Goal: Information Seeking & Learning: Compare options

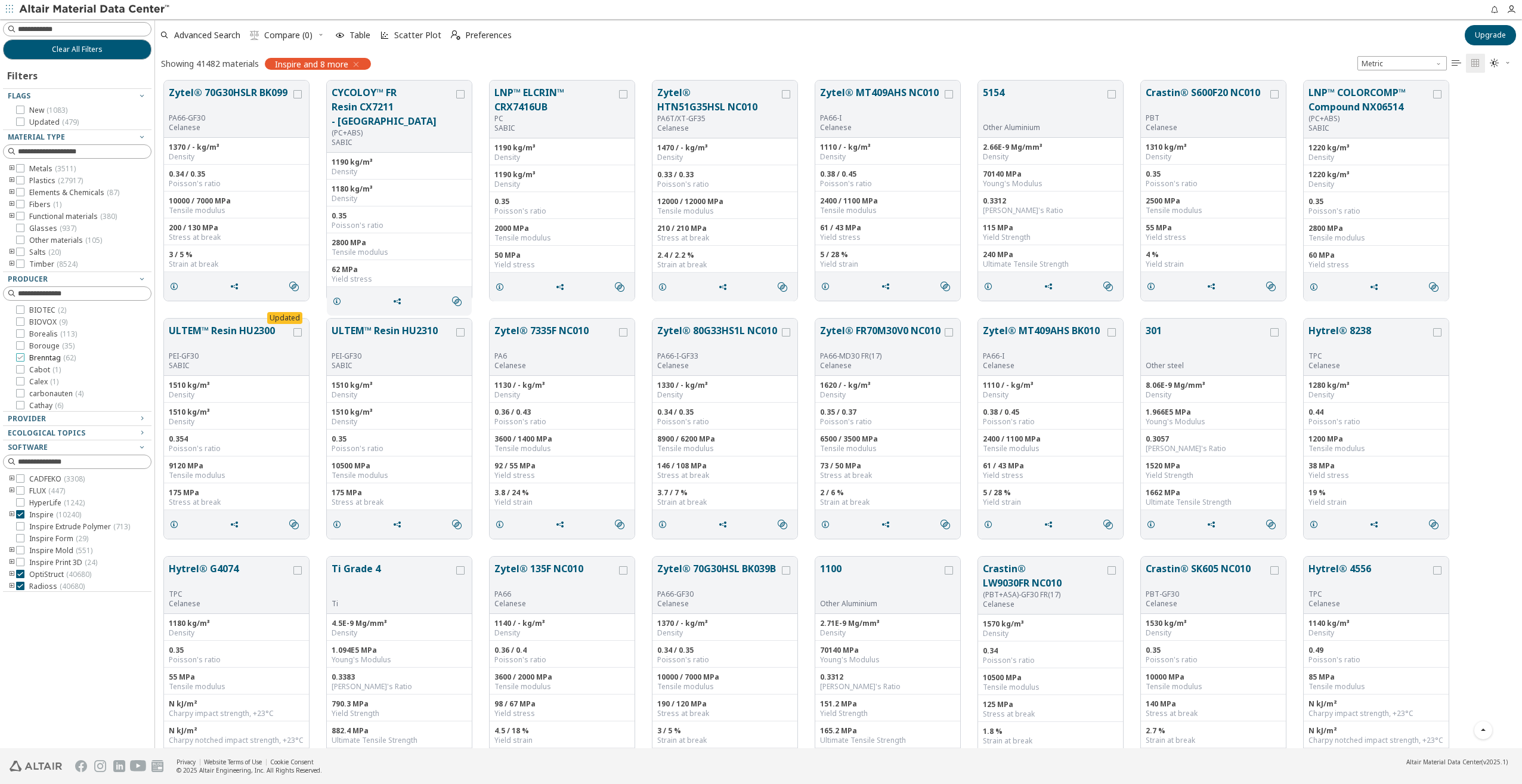
scroll to position [478, 0]
click at [11, 183] on icon "toogle group" at bounding box center [12, 181] width 8 height 10
click at [30, 192] on icon "toogle group" at bounding box center [30, 192] width 8 height 10
click at [9, 180] on icon "toogle group" at bounding box center [12, 181] width 8 height 10
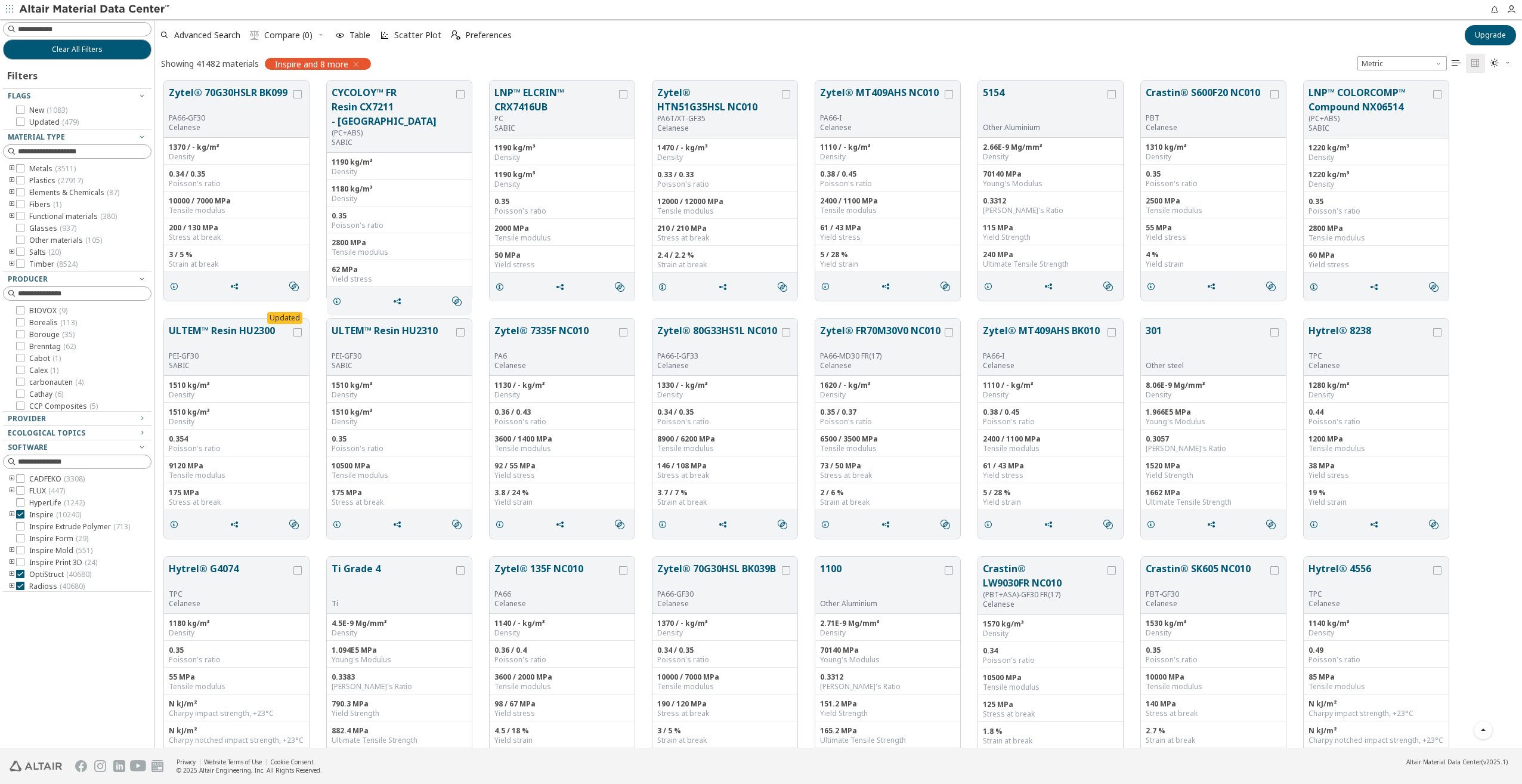
click at [12, 166] on icon "toogle group" at bounding box center [12, 169] width 8 height 10
click at [30, 180] on icon "toogle group" at bounding box center [30, 181] width 8 height 10
click at [56, 265] on icon at bounding box center [56, 264] width 8 height 8
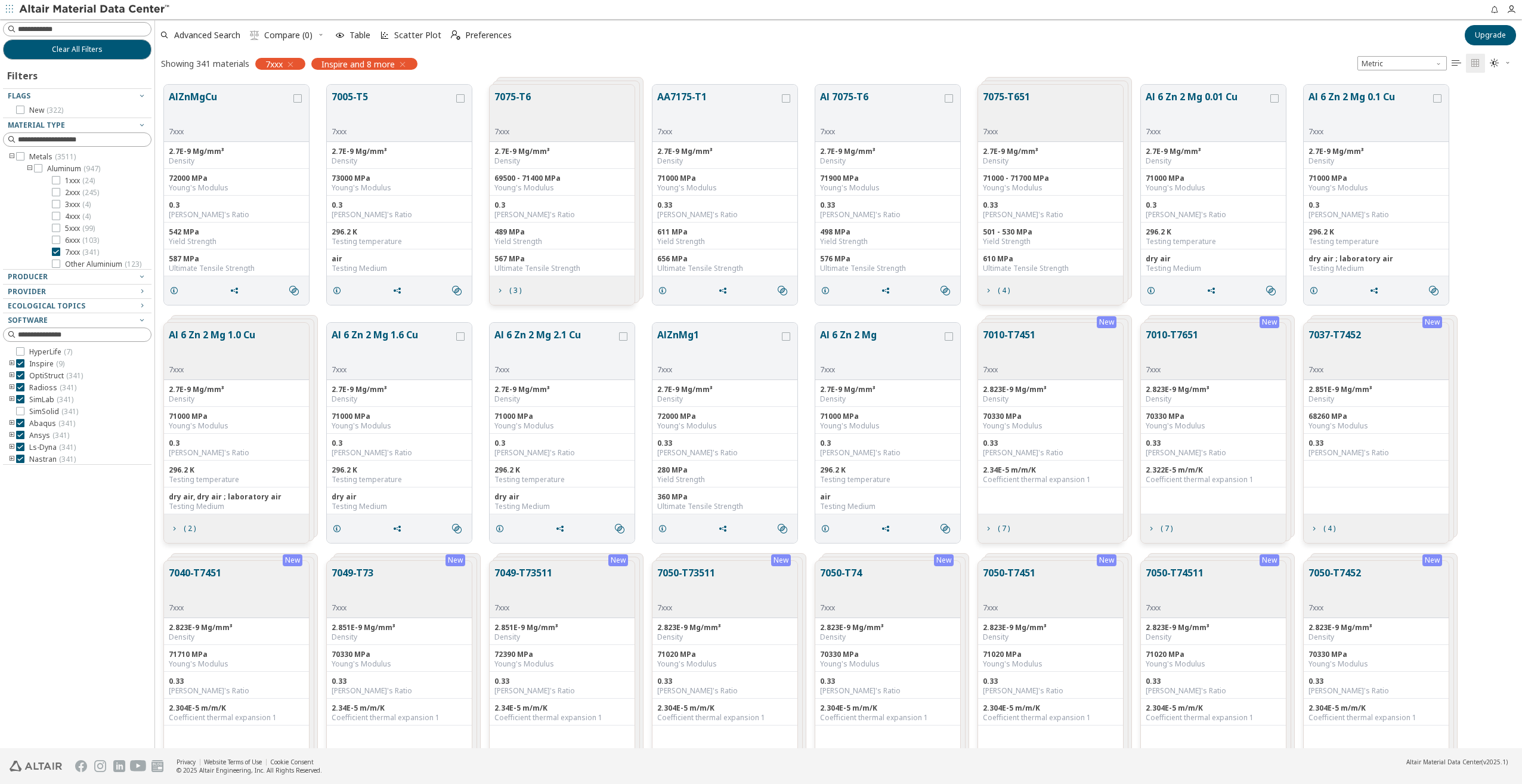
click at [141, 278] on div at bounding box center [74, 280] width 143 height 6
click at [144, 274] on icon "button" at bounding box center [142, 276] width 10 height 10
click at [140, 276] on icon "button" at bounding box center [142, 276] width 10 height 10
click at [140, 291] on icon "button" at bounding box center [142, 292] width 10 height 10
drag, startPoint x: 26, startPoint y: 318, endPoint x: 40, endPoint y: 319, distance: 14.0
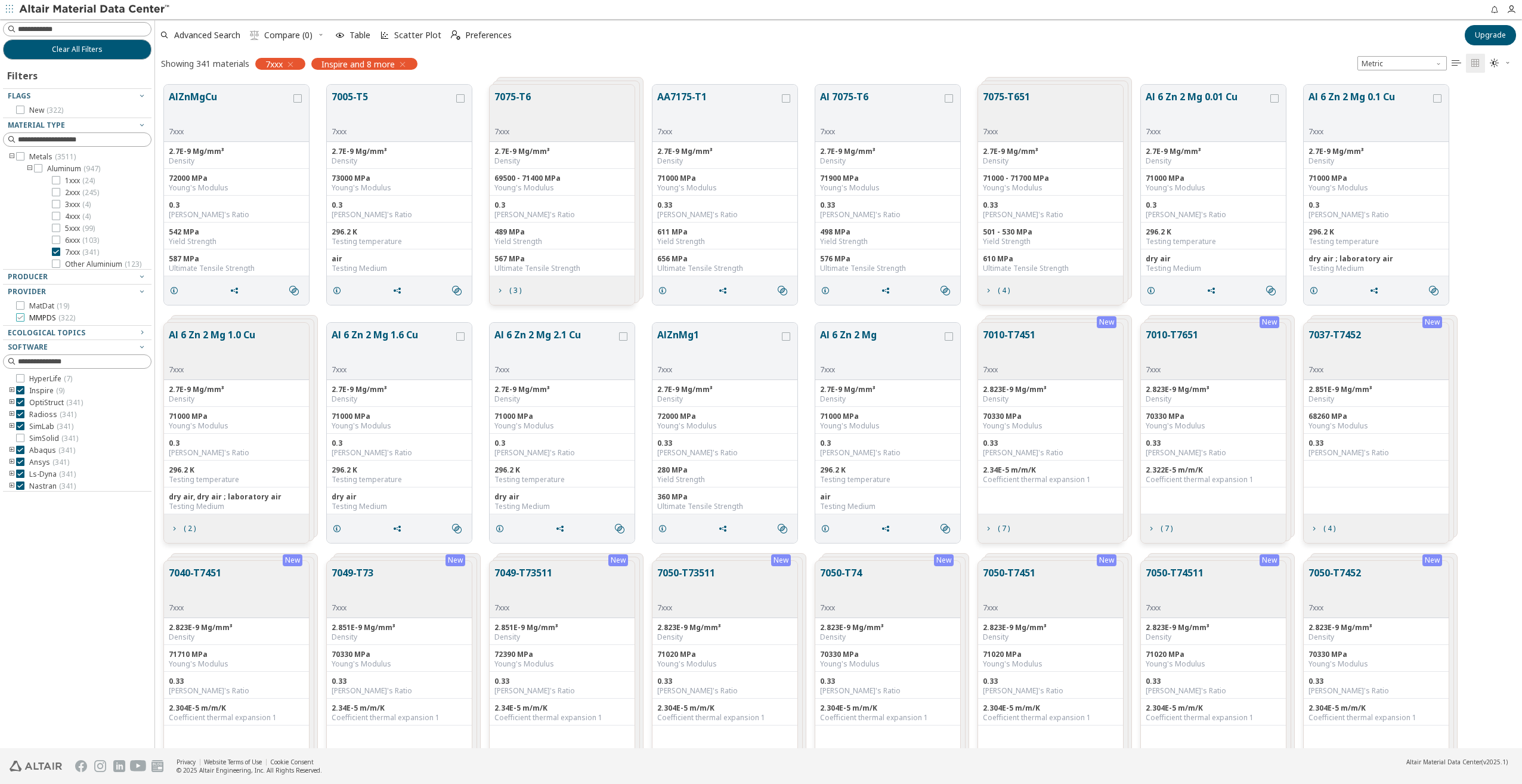
click at [27, 318] on label "MMPDS ( 322 )" at bounding box center [45, 318] width 59 height 10
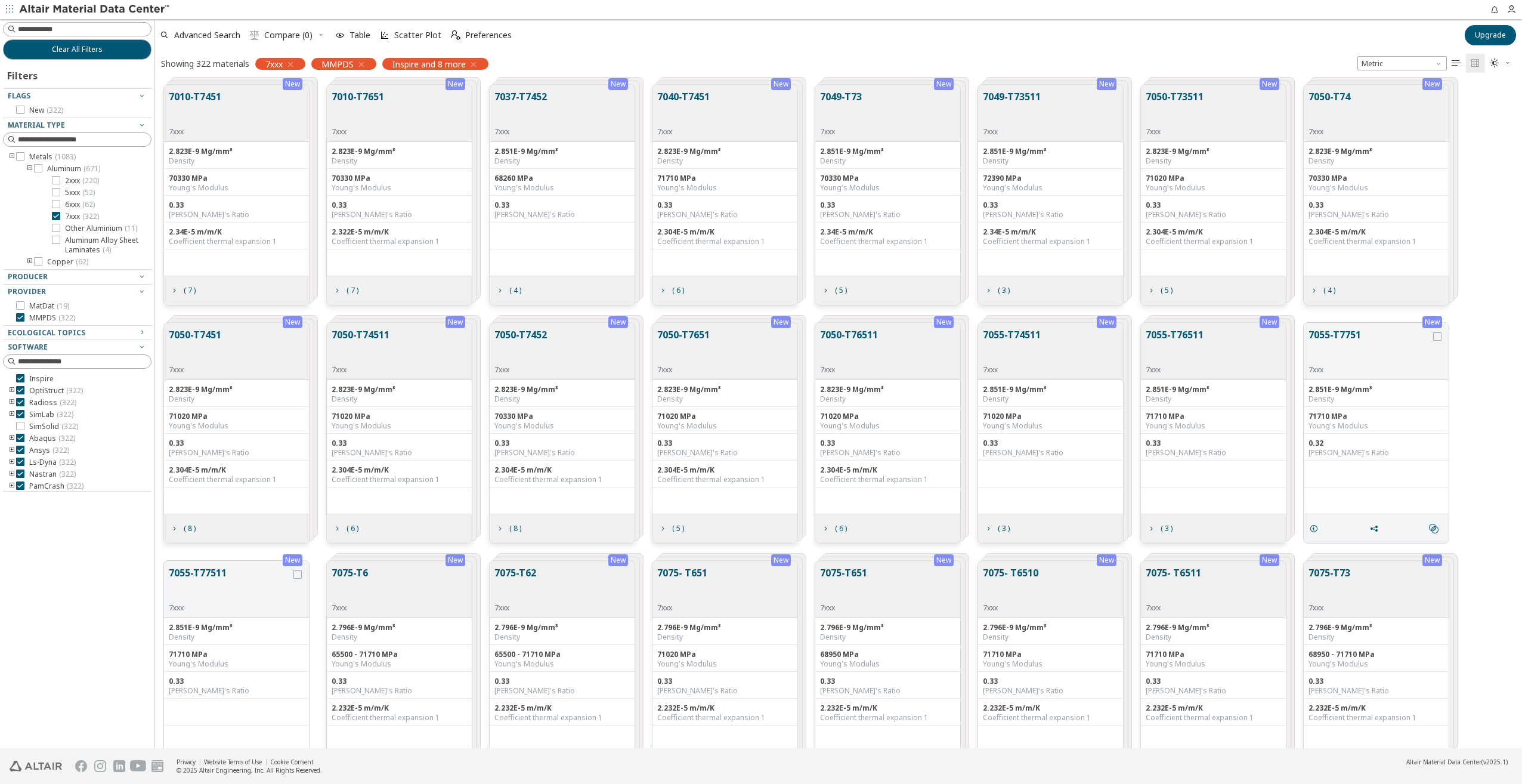
scroll to position [2, 0]
click at [145, 334] on icon "button" at bounding box center [142, 332] width 10 height 10
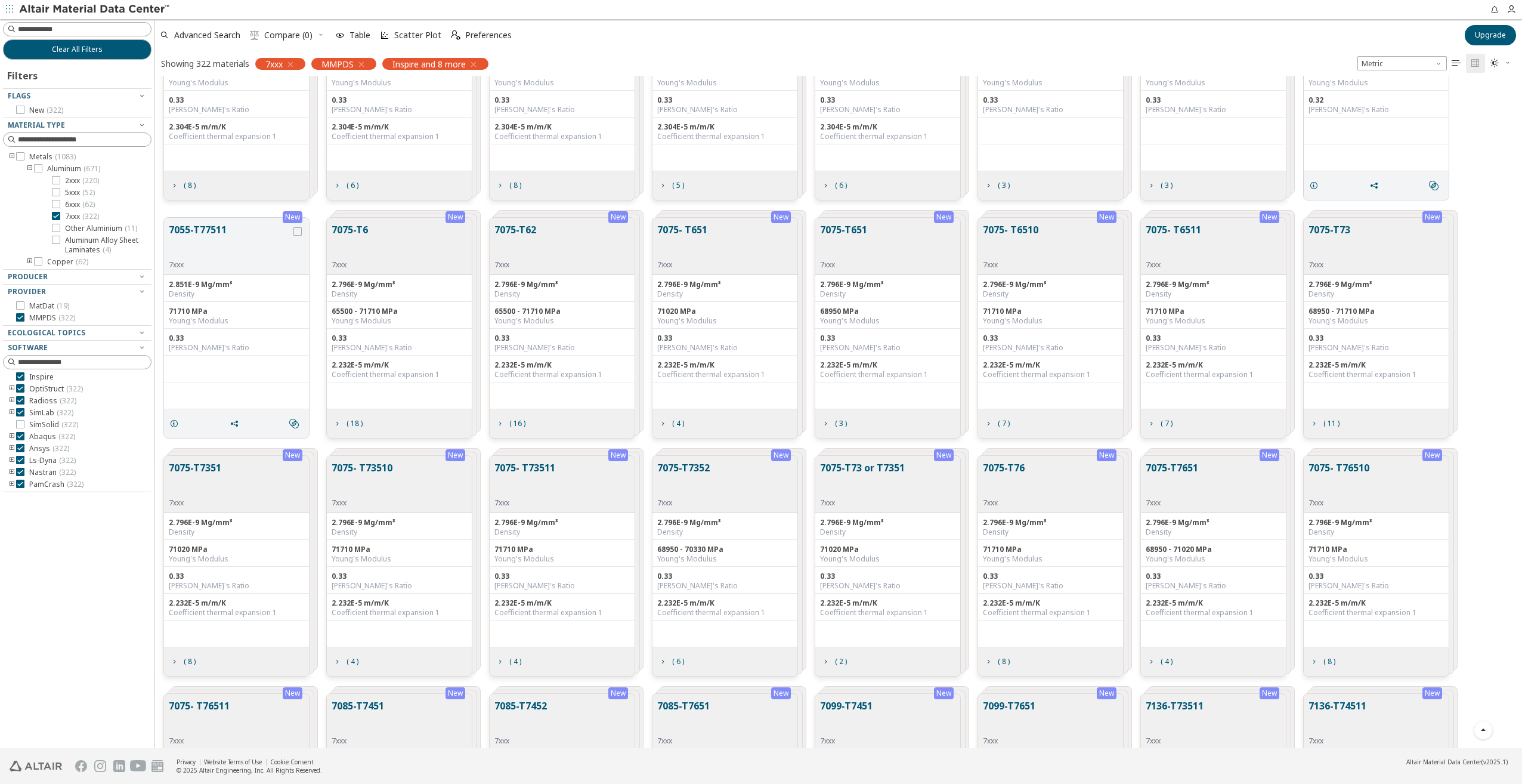
scroll to position [358, 0]
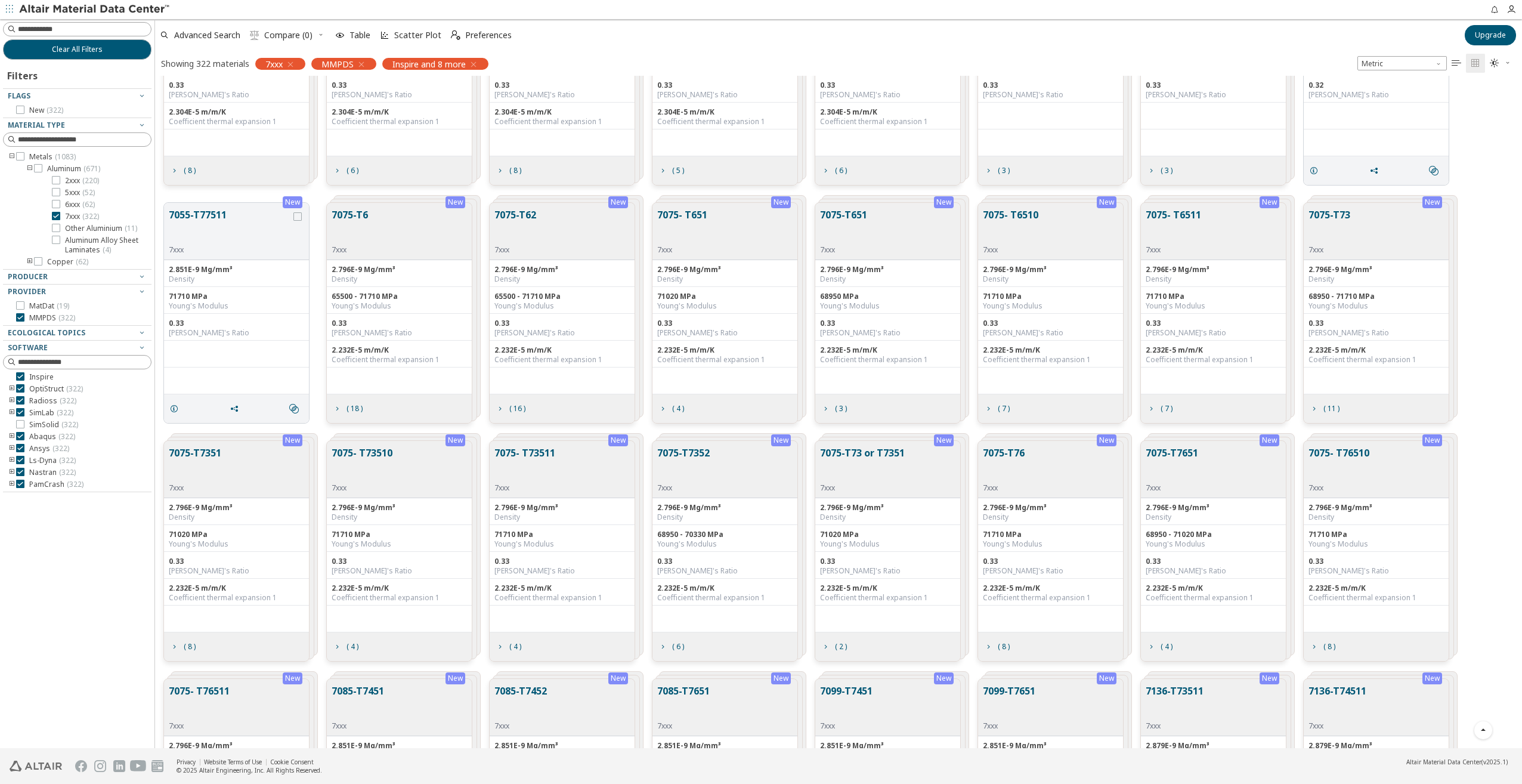
click at [754, 254] on div "7075- T651 7xxx" at bounding box center [725, 230] width 145 height 57
click at [670, 410] on span "( 4 )" at bounding box center [678, 408] width 17 height 7
click at [664, 410] on icon "grid" at bounding box center [663, 409] width 10 height 10
click at [664, 408] on icon "grid" at bounding box center [663, 409] width 10 height 10
click at [663, 409] on icon "grid" at bounding box center [663, 409] width 10 height 10
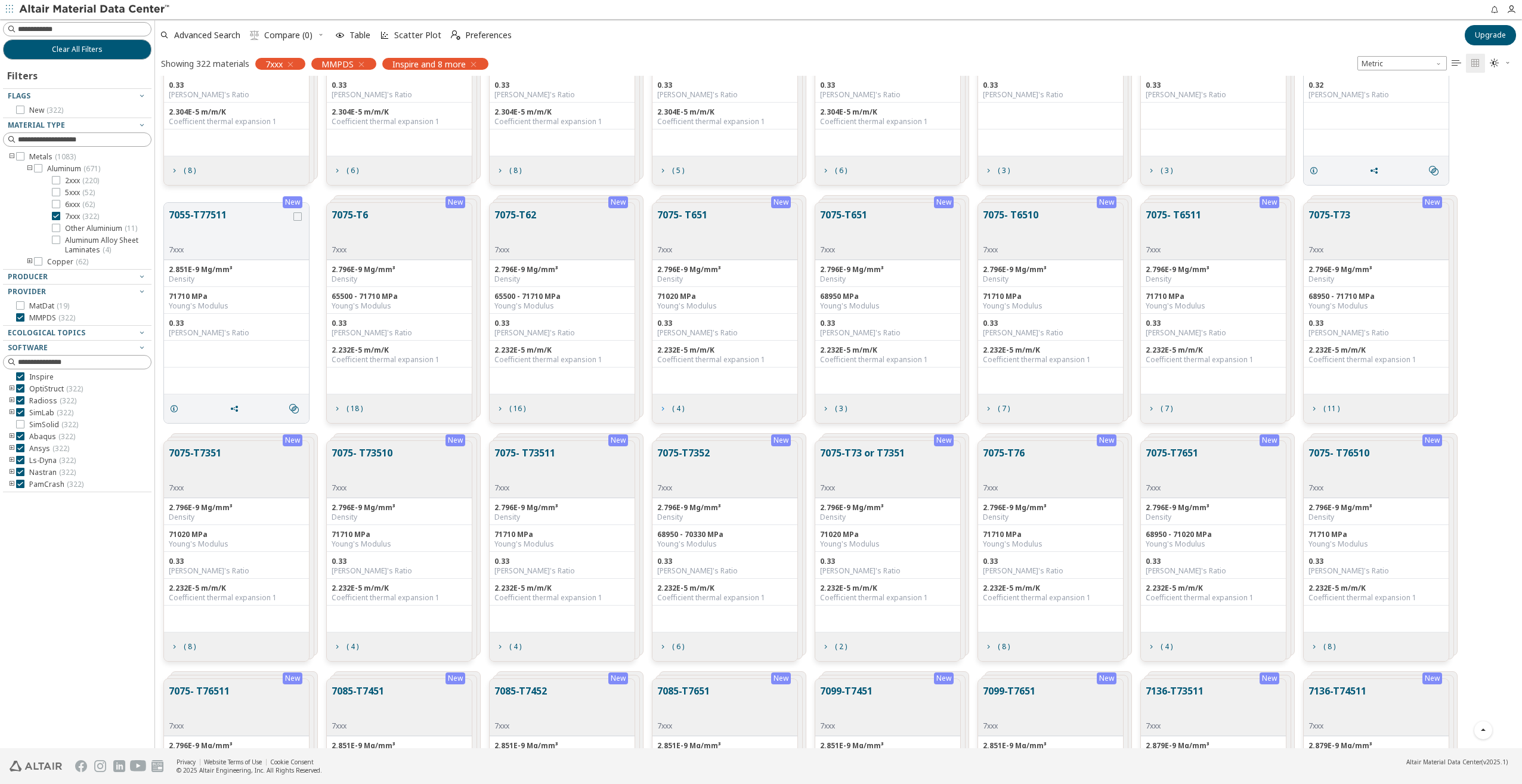
click at [663, 409] on icon "grid" at bounding box center [663, 409] width 10 height 10
click at [673, 217] on button "7075- T651" at bounding box center [683, 226] width 50 height 37
click at [825, 410] on icon "grid" at bounding box center [825, 409] width 10 height 10
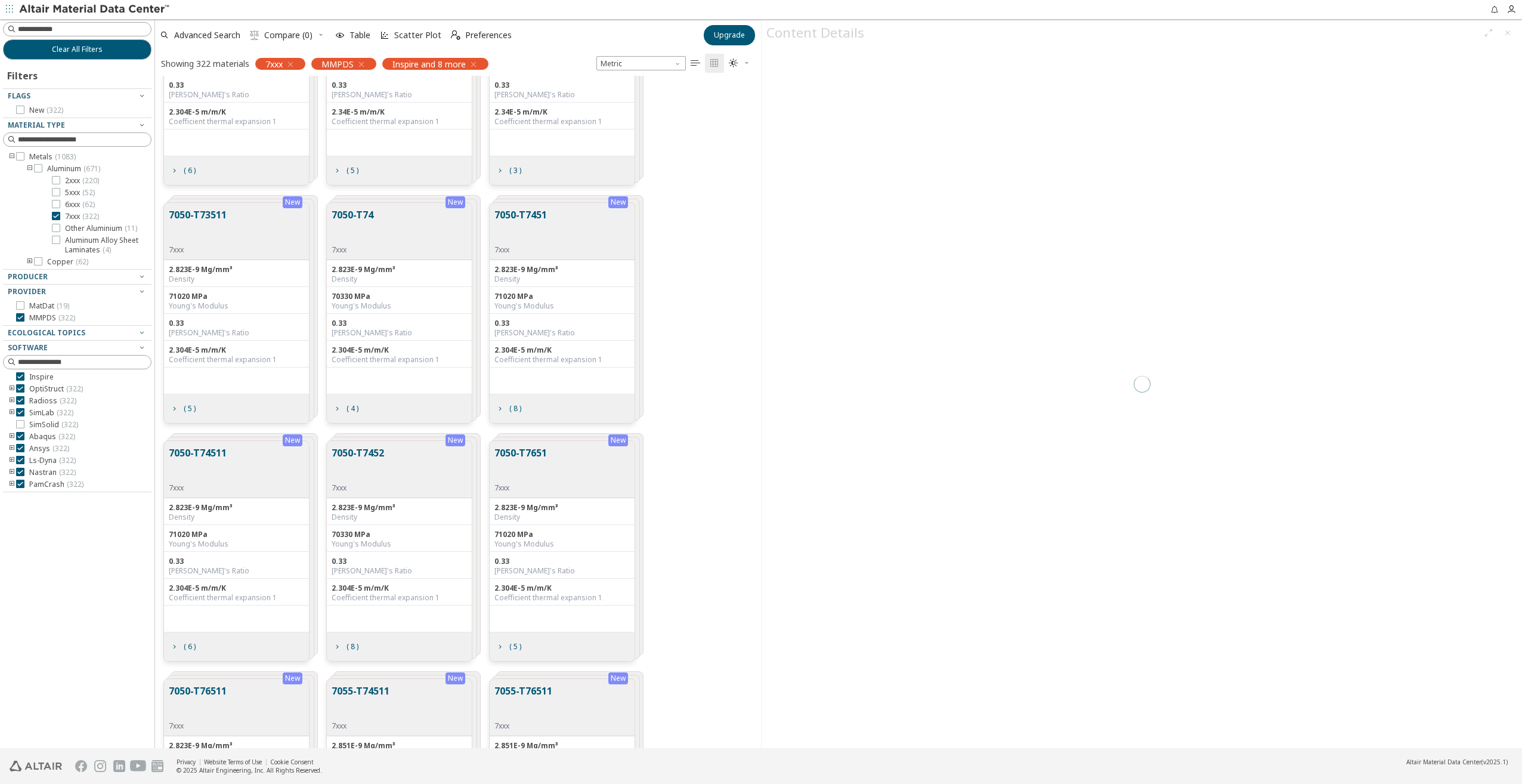
scroll to position [663, 597]
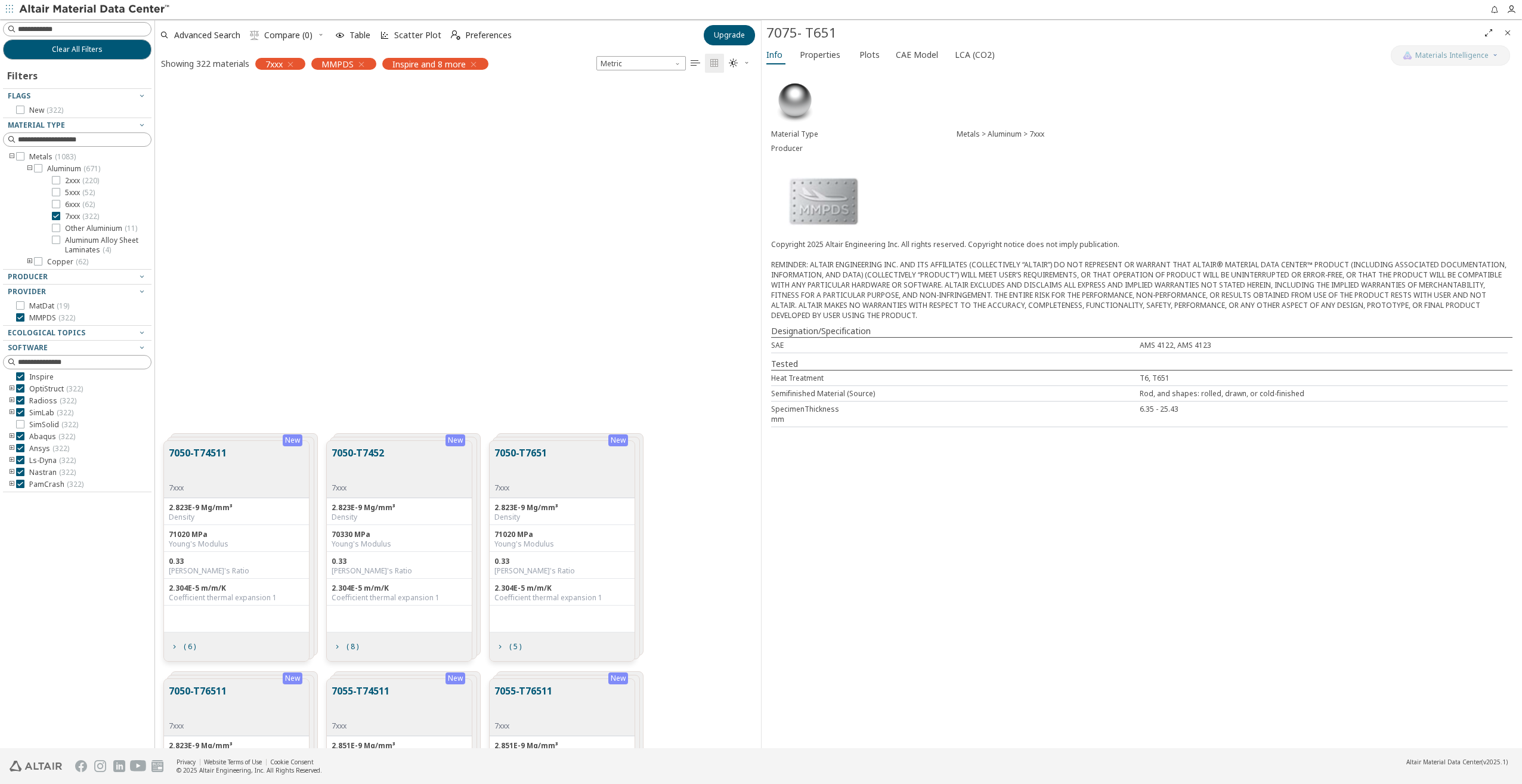
scroll to position [997, 0]
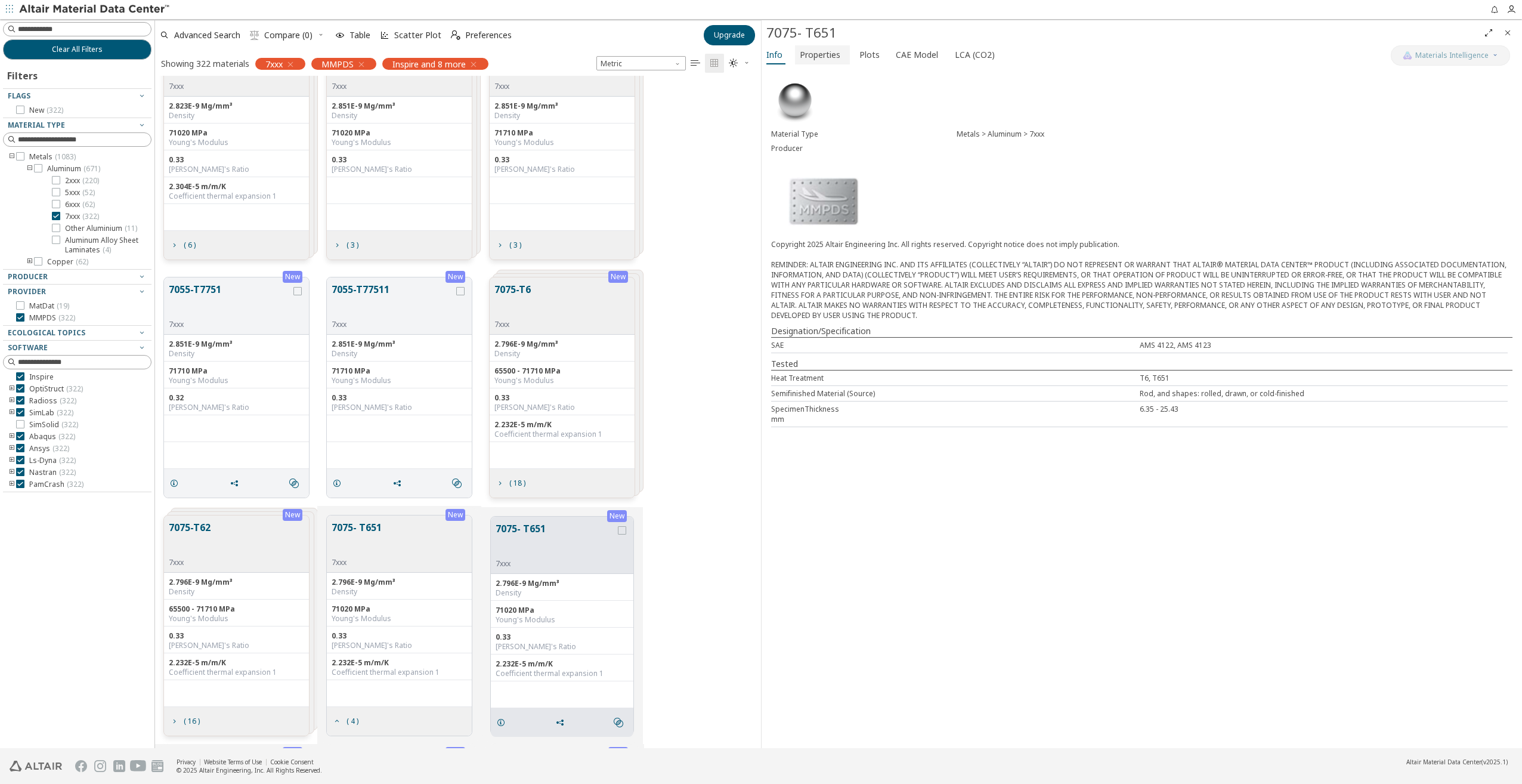
click at [829, 50] on span "Properties" at bounding box center [820, 55] width 40 height 19
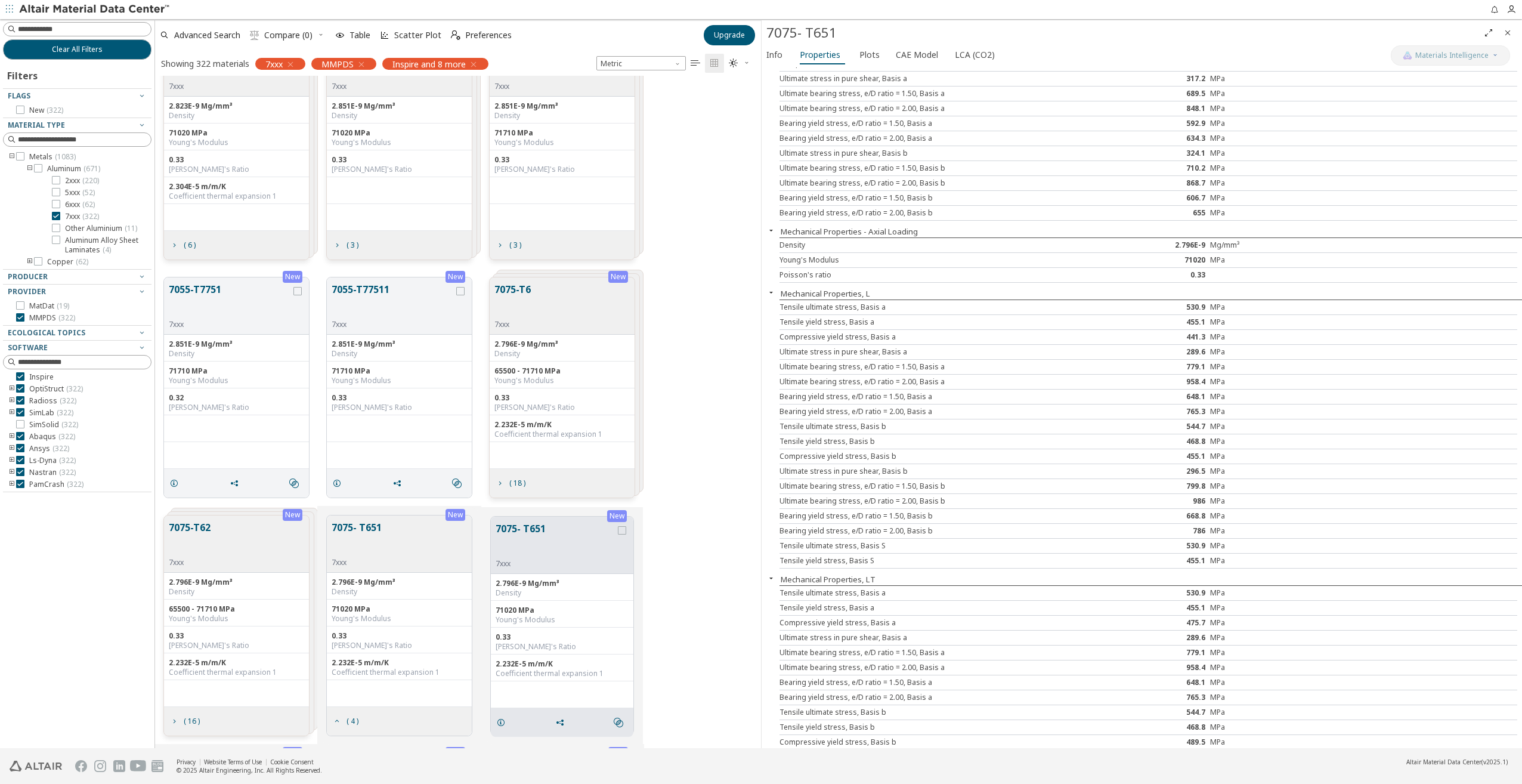
scroll to position [0, 0]
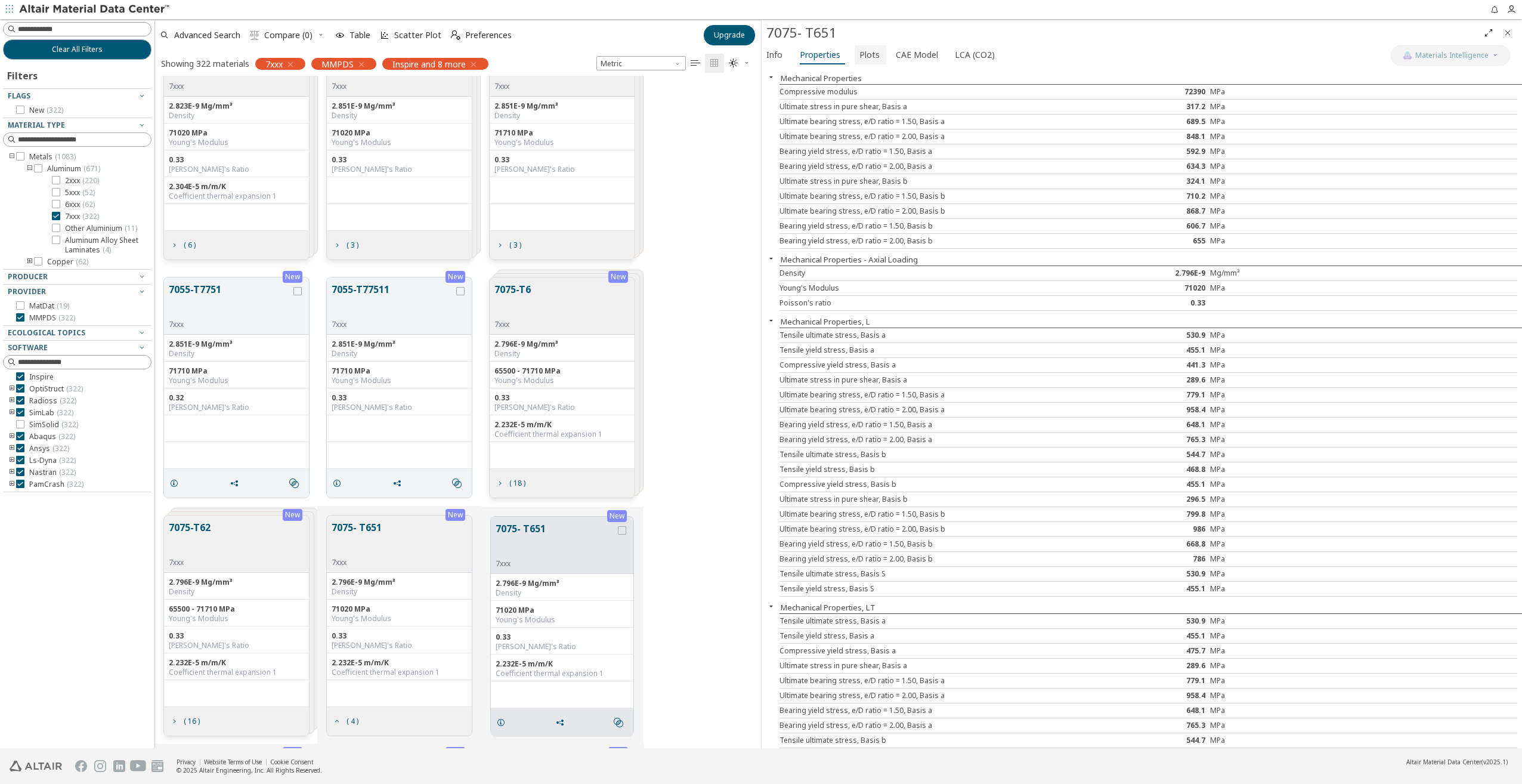
click at [871, 64] on button "Plots" at bounding box center [871, 55] width 31 height 19
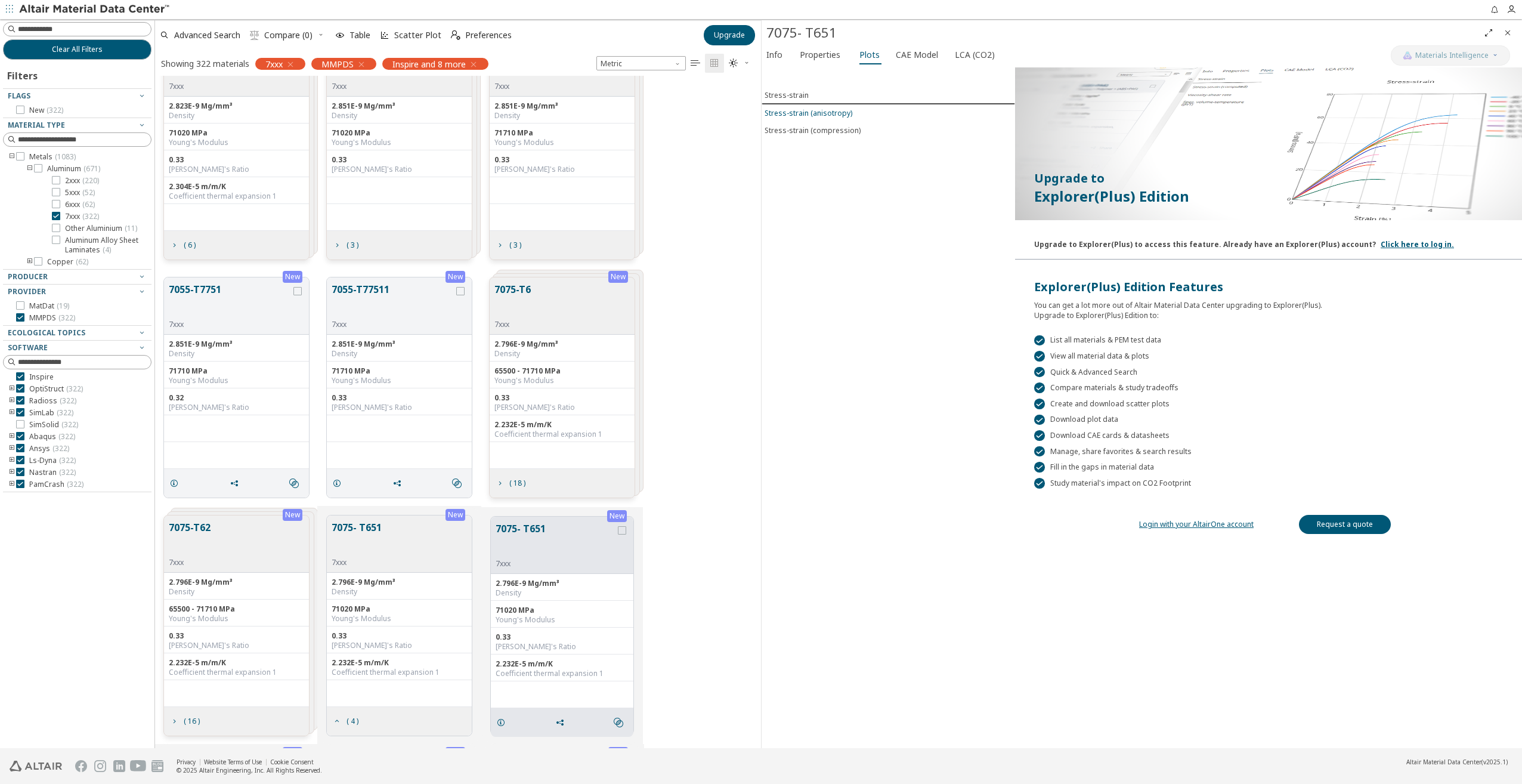
click at [799, 113] on div "Stress-strain (anisotropy)" at bounding box center [809, 113] width 88 height 10
click at [801, 135] on button "Stress-strain (compression)" at bounding box center [888, 130] width 254 height 17
click at [790, 101] on button "Stress-strain" at bounding box center [888, 95] width 254 height 17
click at [906, 59] on span "CAE Model" at bounding box center [916, 55] width 42 height 19
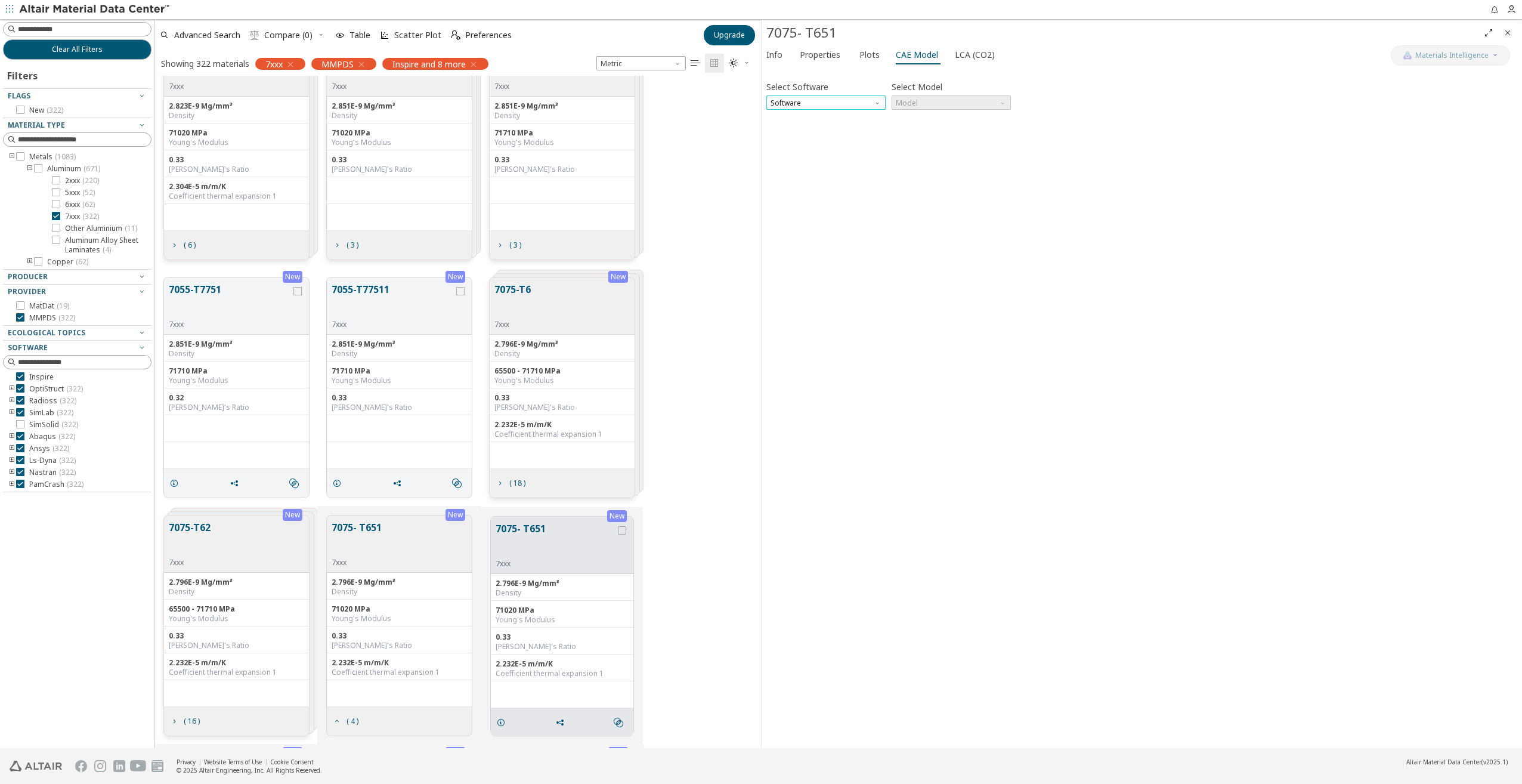
click at [873, 100] on span "Software" at bounding box center [826, 102] width 119 height 14
click at [823, 116] on span "OptiStruct" at bounding box center [826, 117] width 110 height 8
click at [976, 102] on span "Model" at bounding box center [951, 102] width 119 height 14
click at [967, 118] on span "Mat1" at bounding box center [951, 117] width 110 height 8
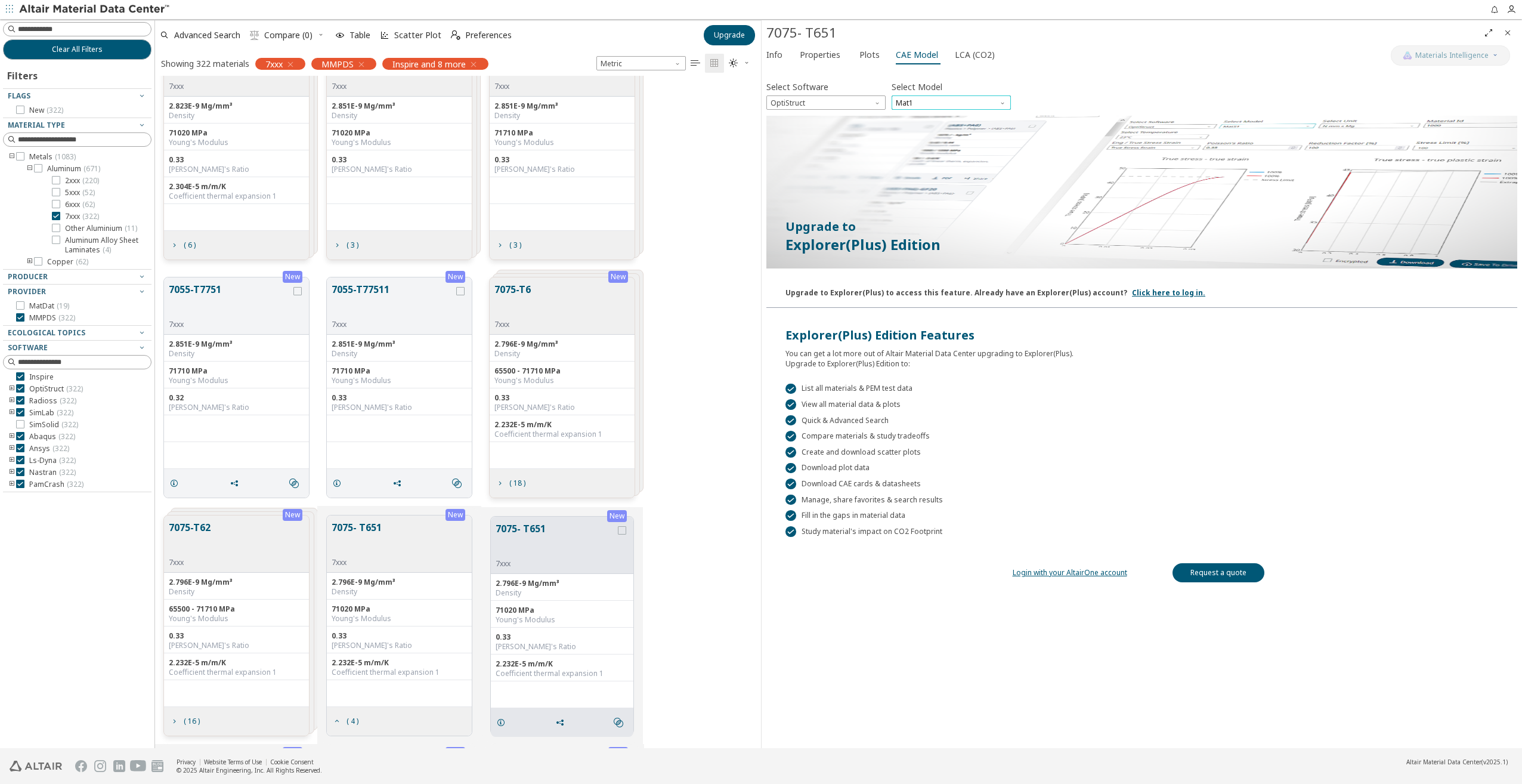
click at [973, 103] on span "Mat1" at bounding box center [951, 102] width 119 height 14
click at [963, 129] on span "MatS1" at bounding box center [951, 132] width 110 height 8
click at [972, 59] on span "LCA (CO2)" at bounding box center [975, 55] width 40 height 19
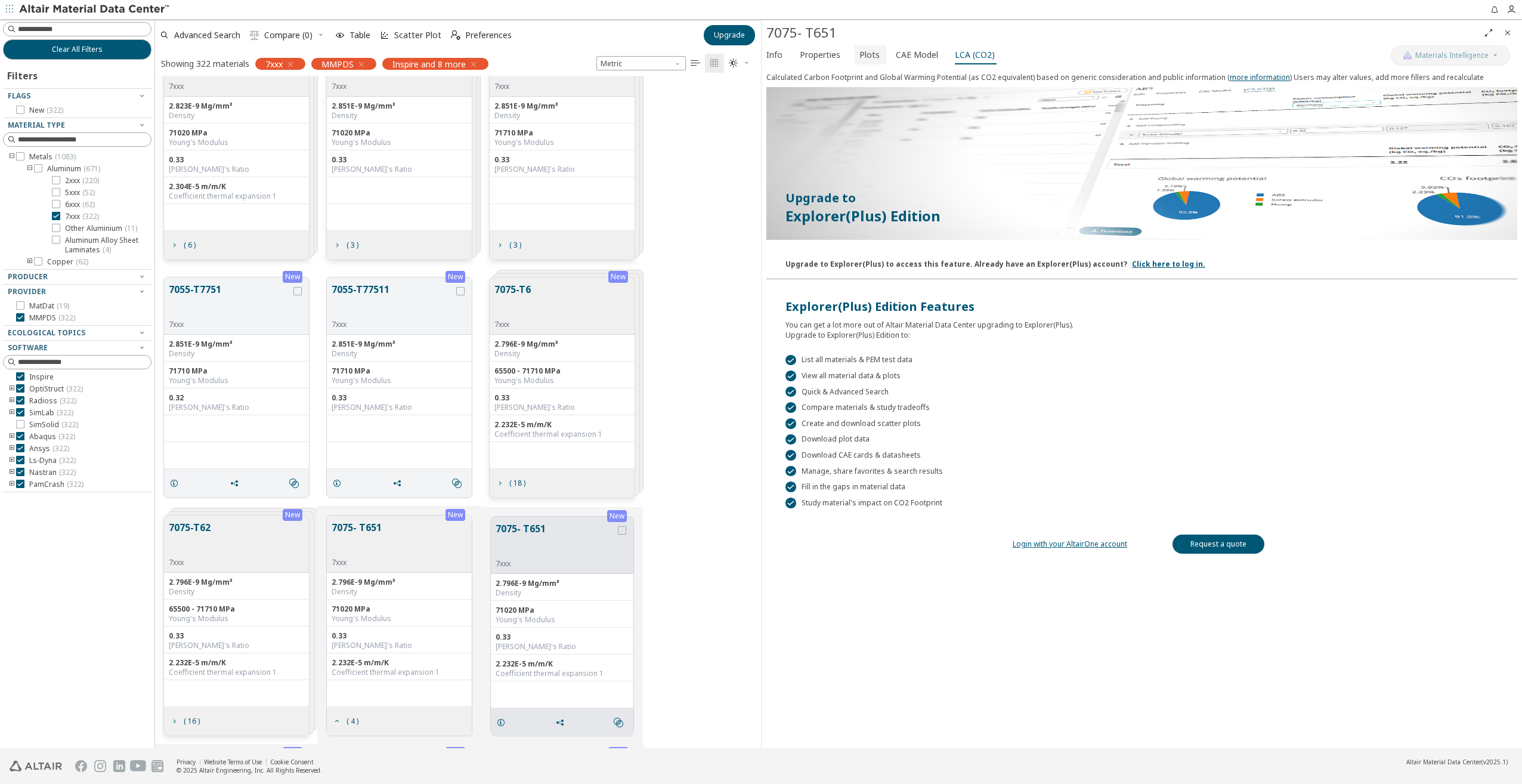
click at [859, 55] on span "Plots" at bounding box center [869, 55] width 21 height 19
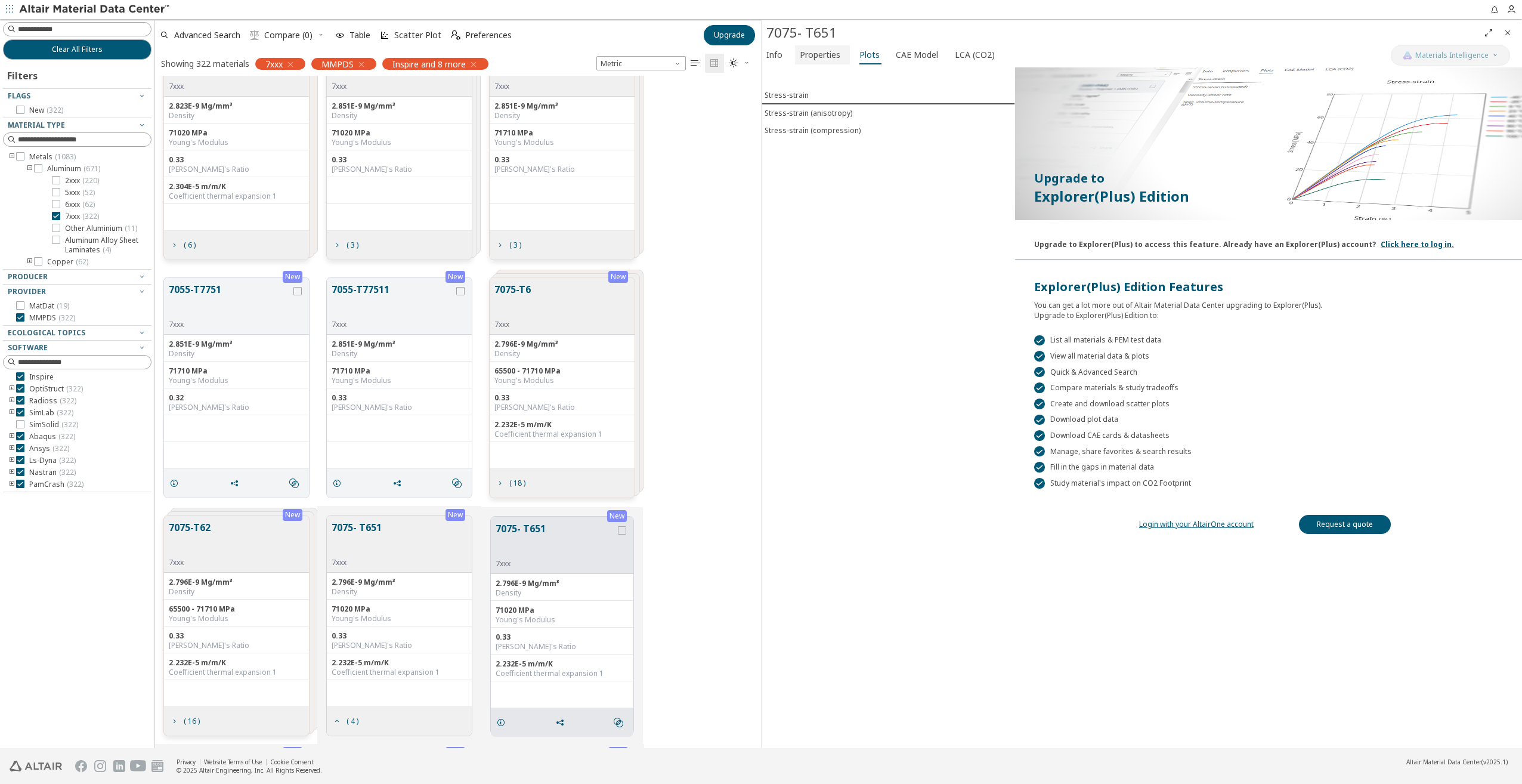
click at [820, 53] on span "Properties" at bounding box center [820, 55] width 40 height 19
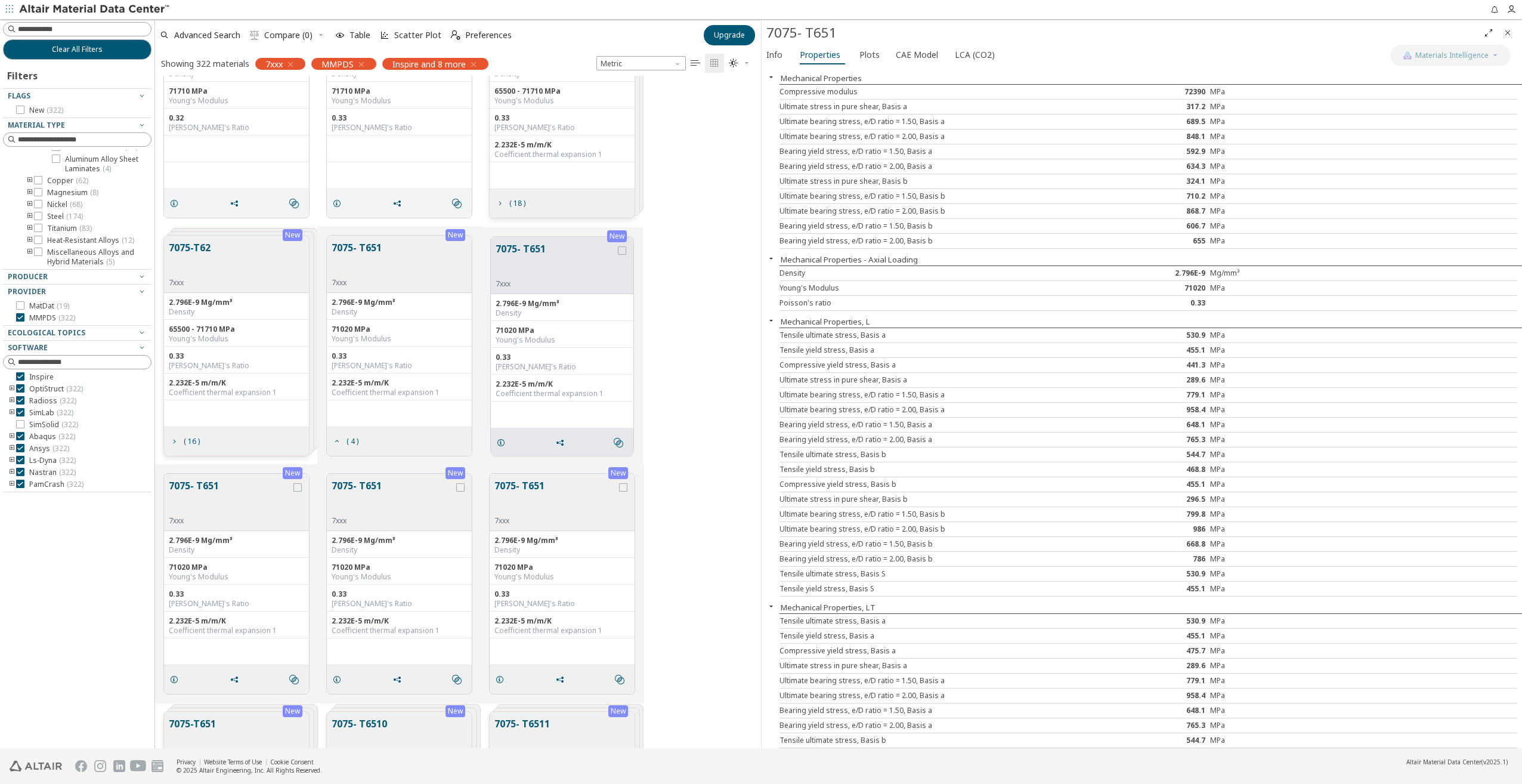
scroll to position [1312, 0]
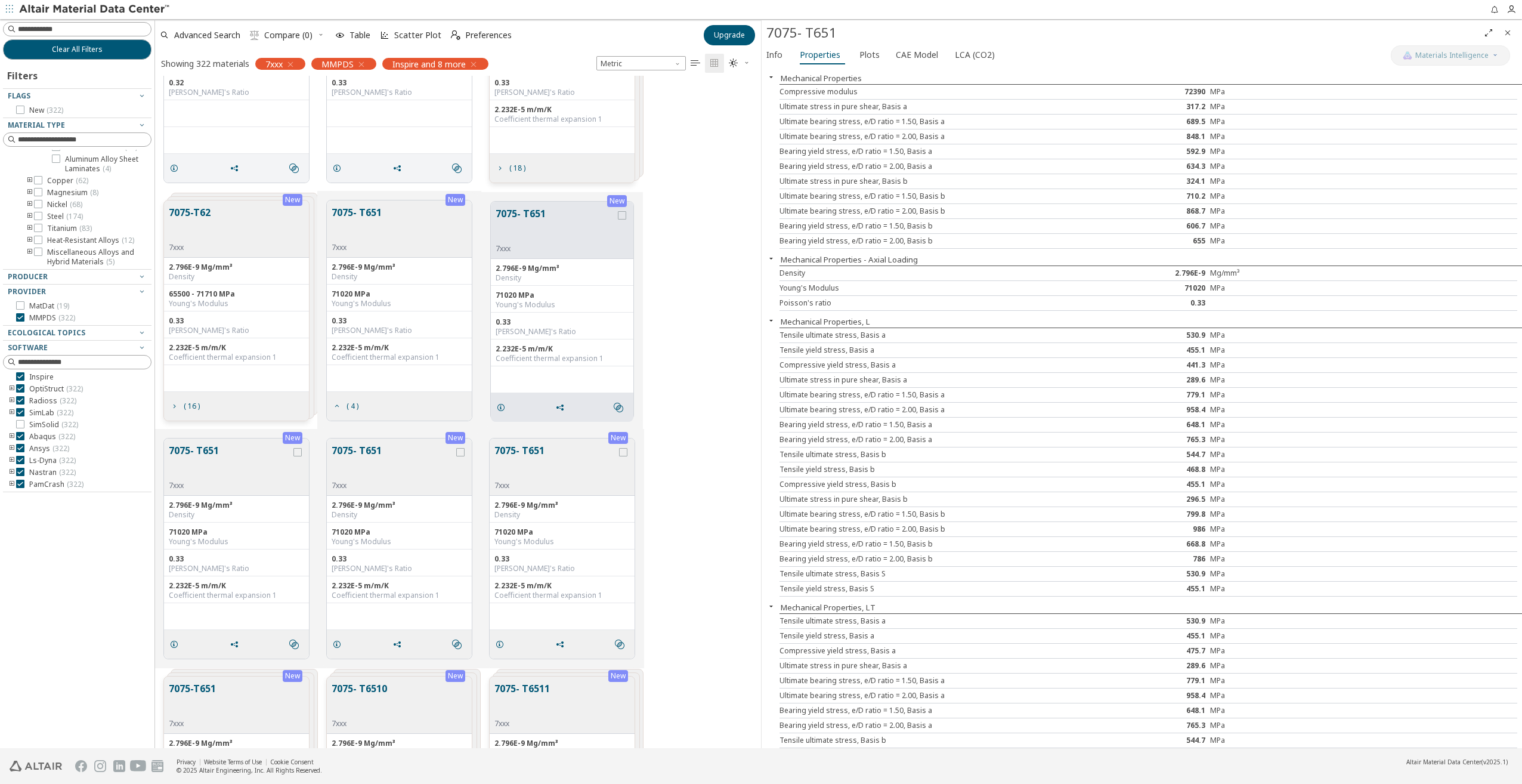
click at [198, 452] on button "7075- T651" at bounding box center [230, 461] width 122 height 37
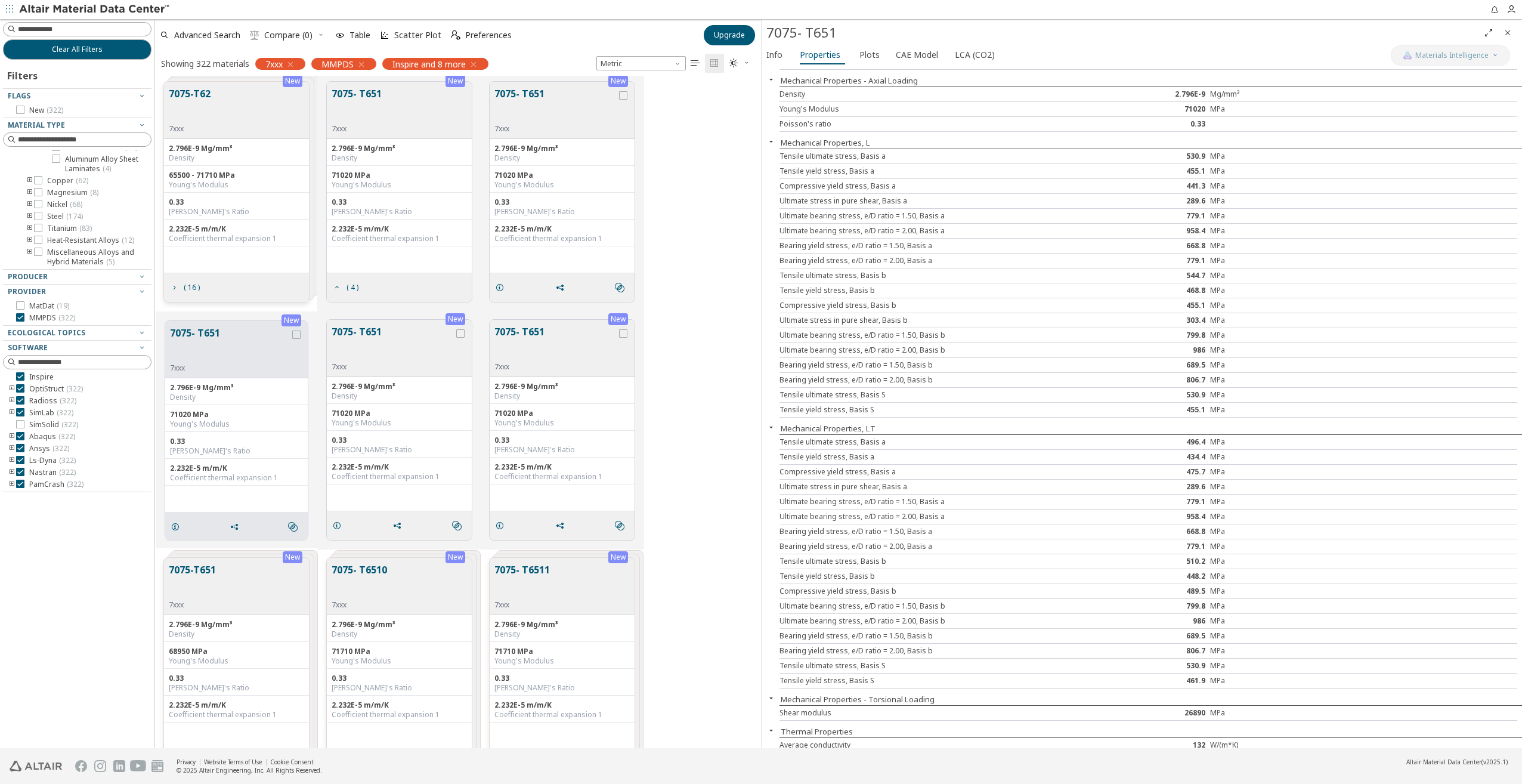
scroll to position [1432, 0]
click at [363, 333] on button "7075- T651" at bounding box center [392, 342] width 122 height 37
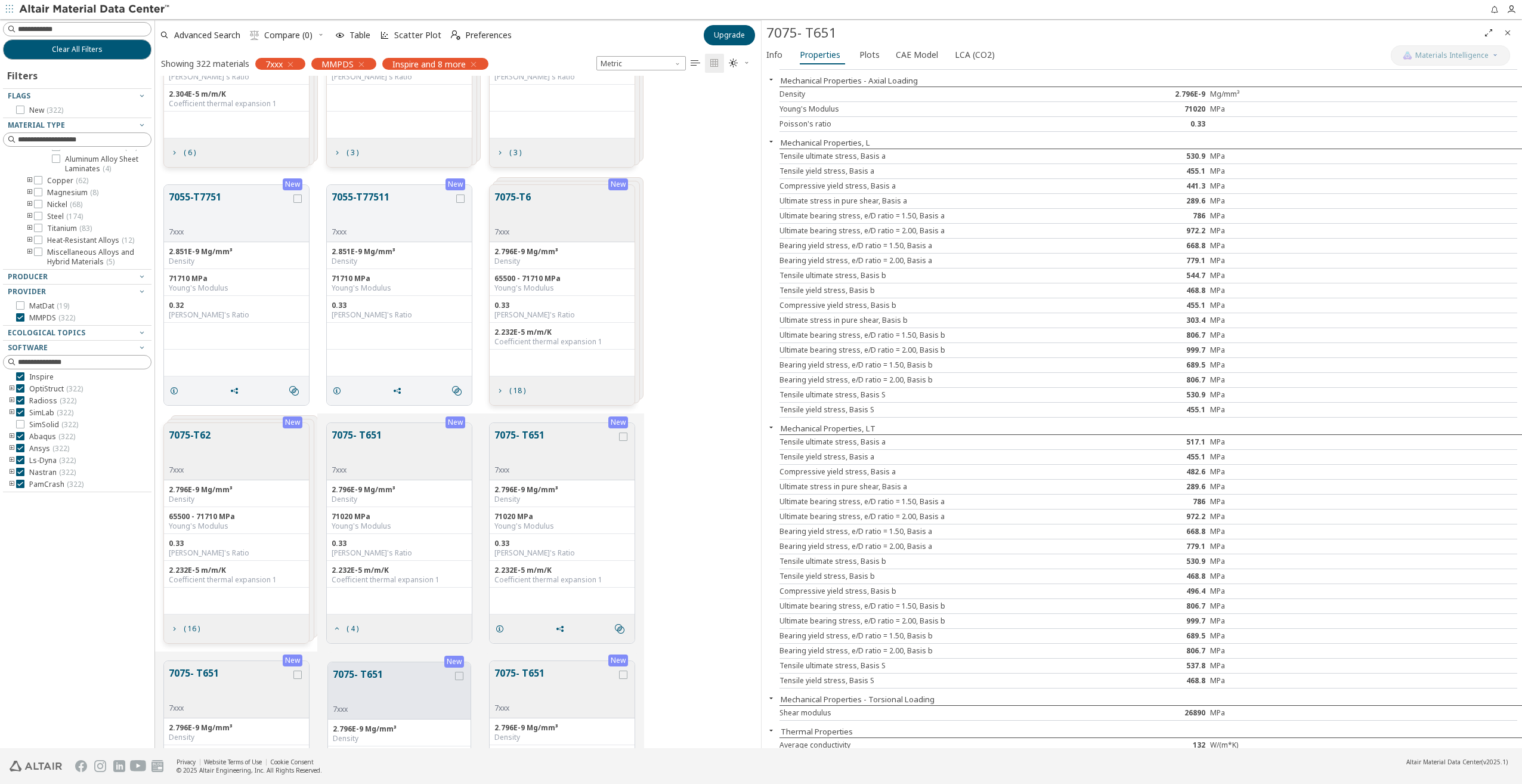
scroll to position [1074, 0]
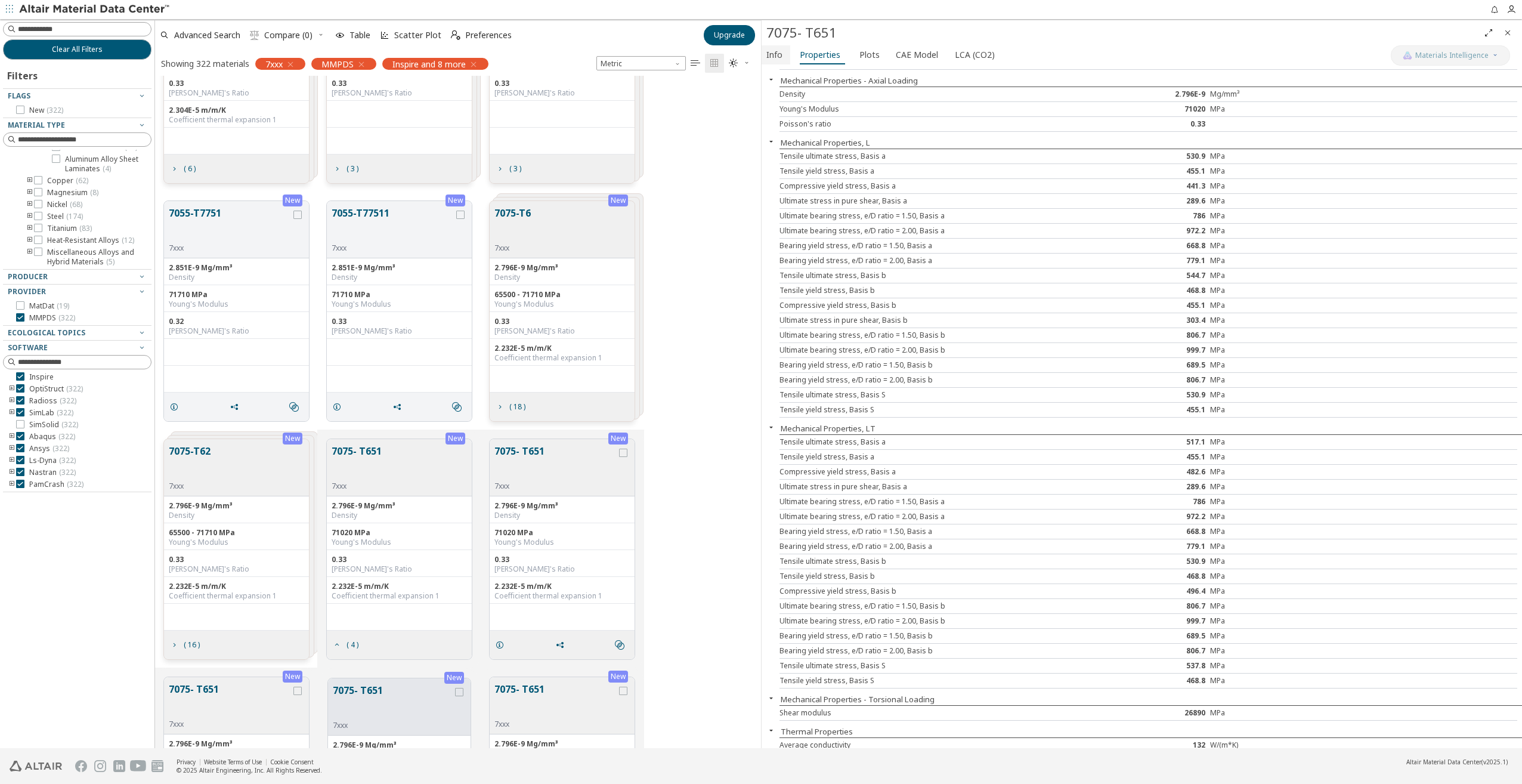
click at [782, 53] on span "Info" at bounding box center [776, 55] width 19 height 19
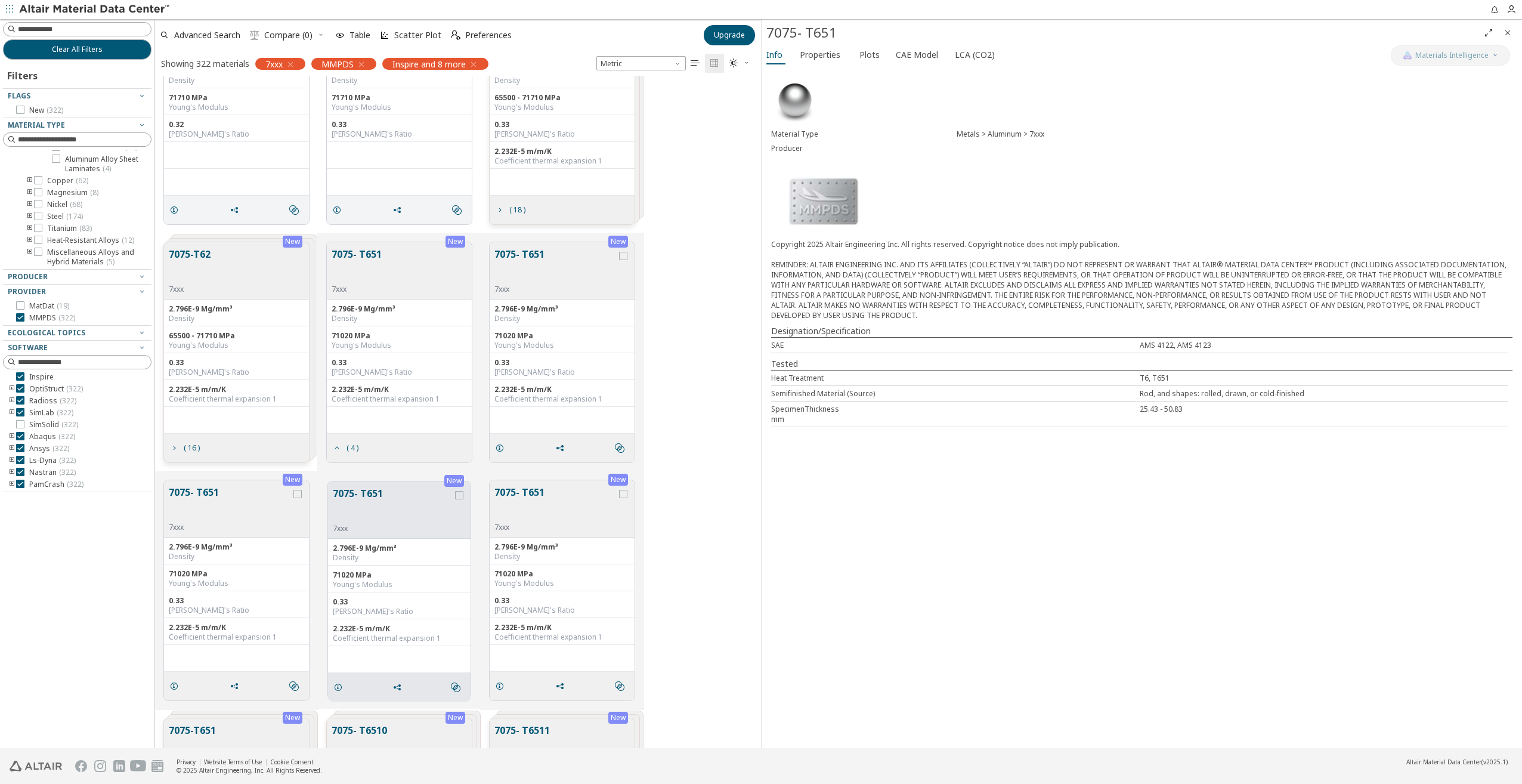
scroll to position [1252, 0]
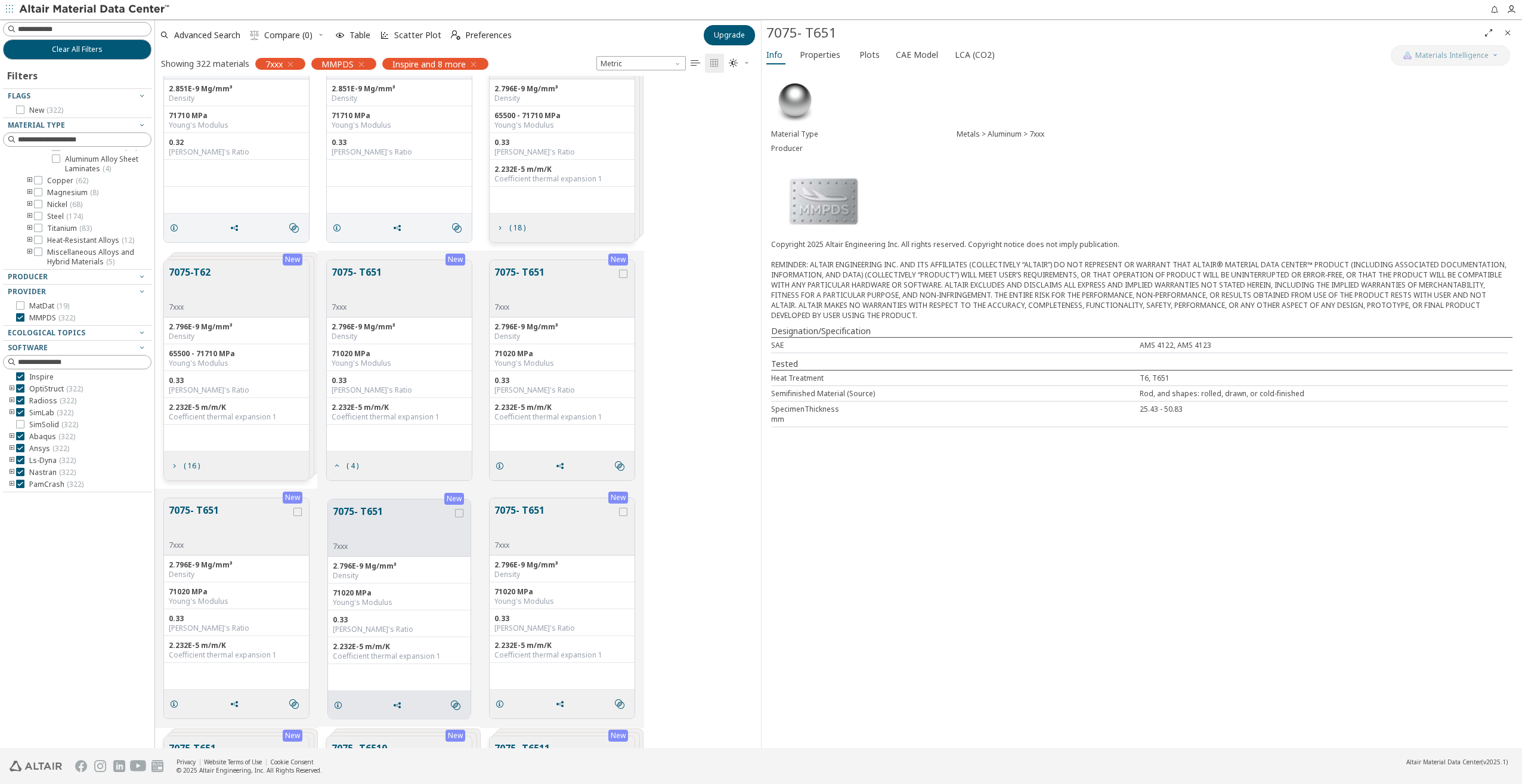
click at [359, 273] on button "7075- T651" at bounding box center [356, 283] width 50 height 37
click at [514, 274] on button "7075-T651" at bounding box center [518, 283] width 47 height 37
click at [364, 272] on button "7075- T651" at bounding box center [356, 283] width 50 height 37
click at [516, 270] on button "7075- T651" at bounding box center [556, 283] width 122 height 37
click at [355, 269] on button "7075- T651" at bounding box center [356, 283] width 50 height 37
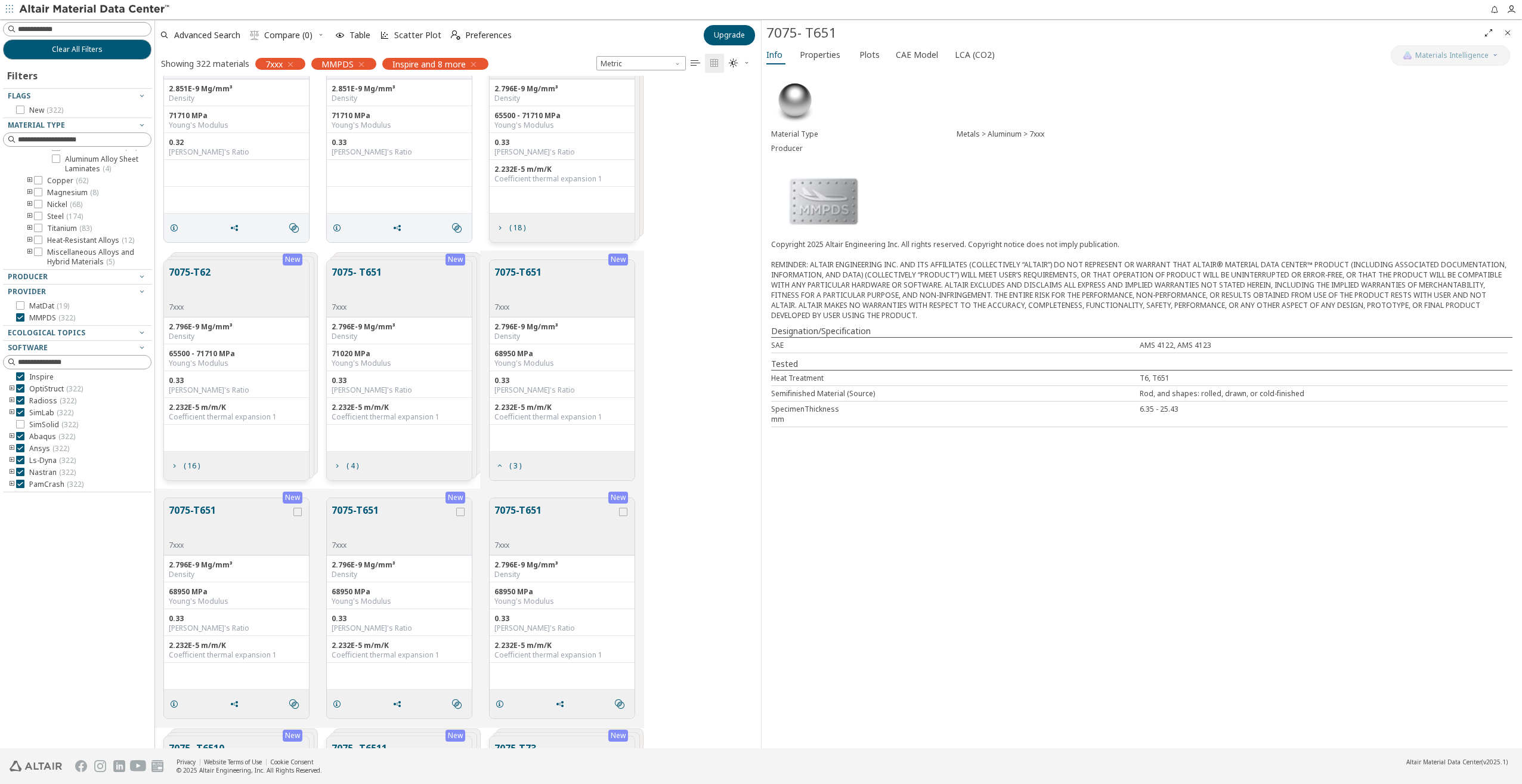
click at [368, 272] on button "7075- T651" at bounding box center [356, 283] width 50 height 37
click at [525, 277] on button "7075- T651" at bounding box center [555, 284] width 120 height 37
click at [186, 506] on button "7075- T651" at bounding box center [230, 521] width 122 height 37
click at [357, 506] on button "7075- T651" at bounding box center [392, 521] width 122 height 37
click at [521, 516] on button "7075- T651" at bounding box center [556, 521] width 122 height 37
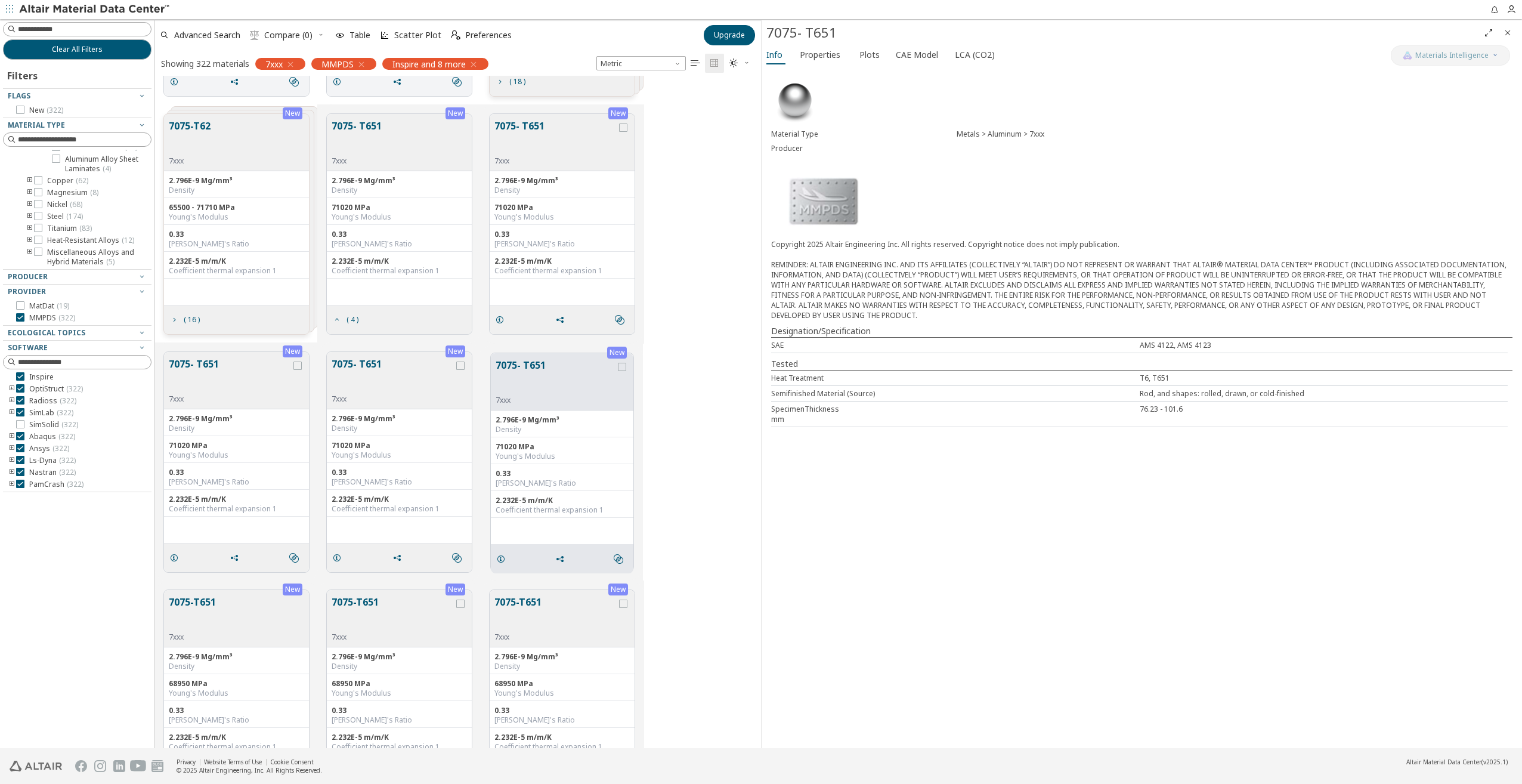
scroll to position [1372, 0]
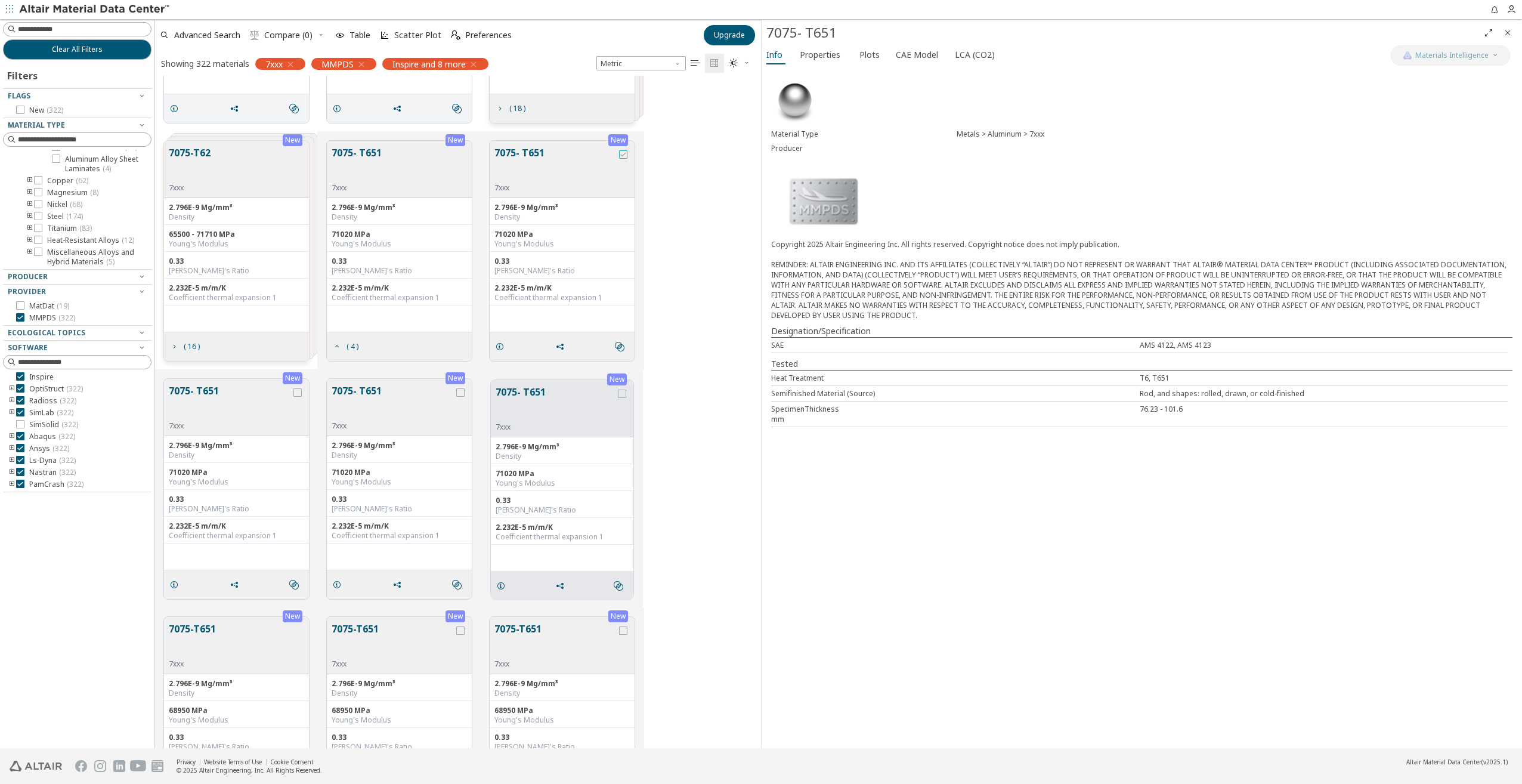
click at [625, 157] on icon "grid" at bounding box center [623, 154] width 8 height 8
click at [290, 397] on button "7075- T651" at bounding box center [230, 402] width 122 height 37
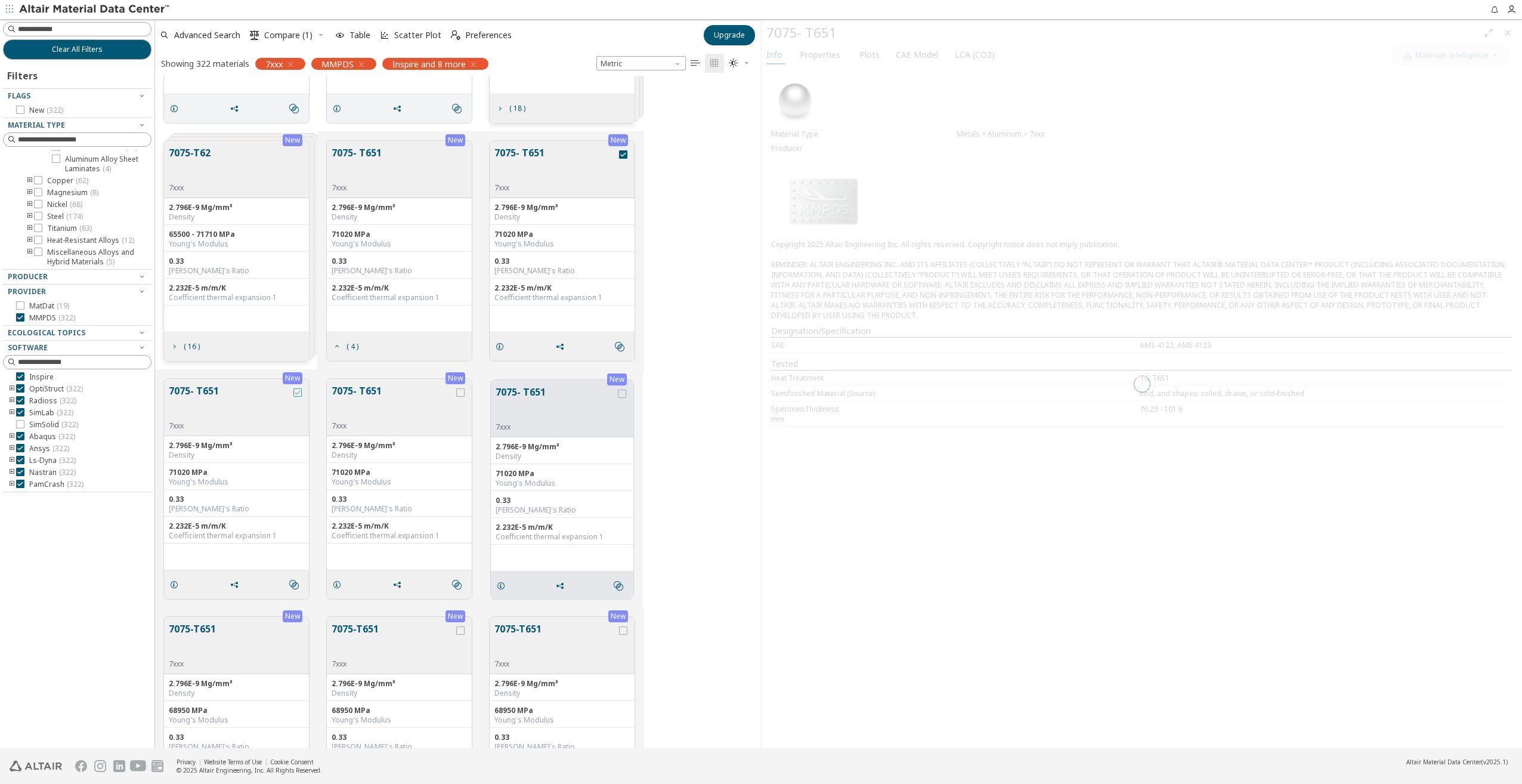
click at [300, 394] on icon "grid" at bounding box center [297, 392] width 8 height 8
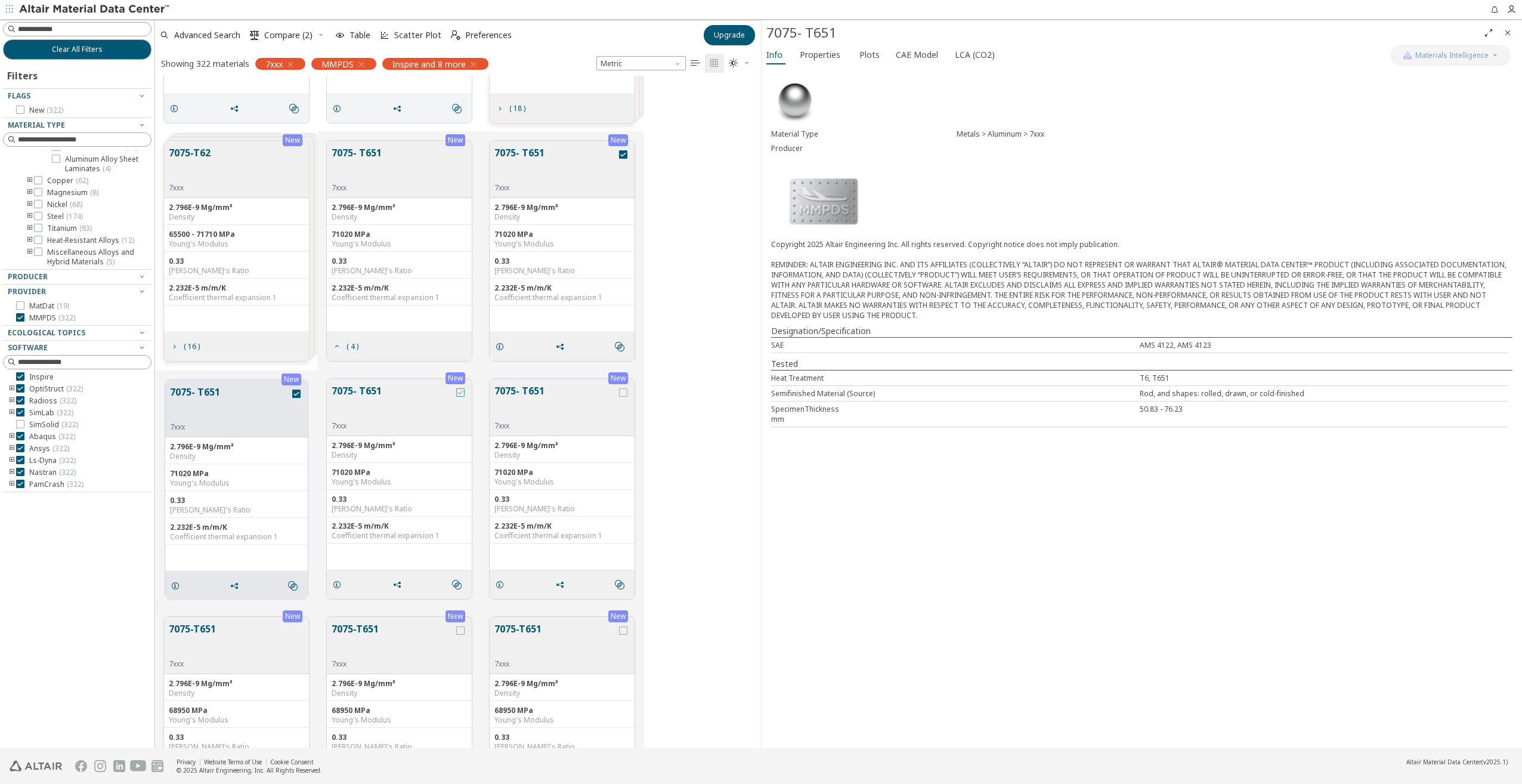
click at [462, 392] on icon "grid" at bounding box center [460, 392] width 8 height 8
click at [623, 390] on icon "grid" at bounding box center [623, 392] width 8 height 8
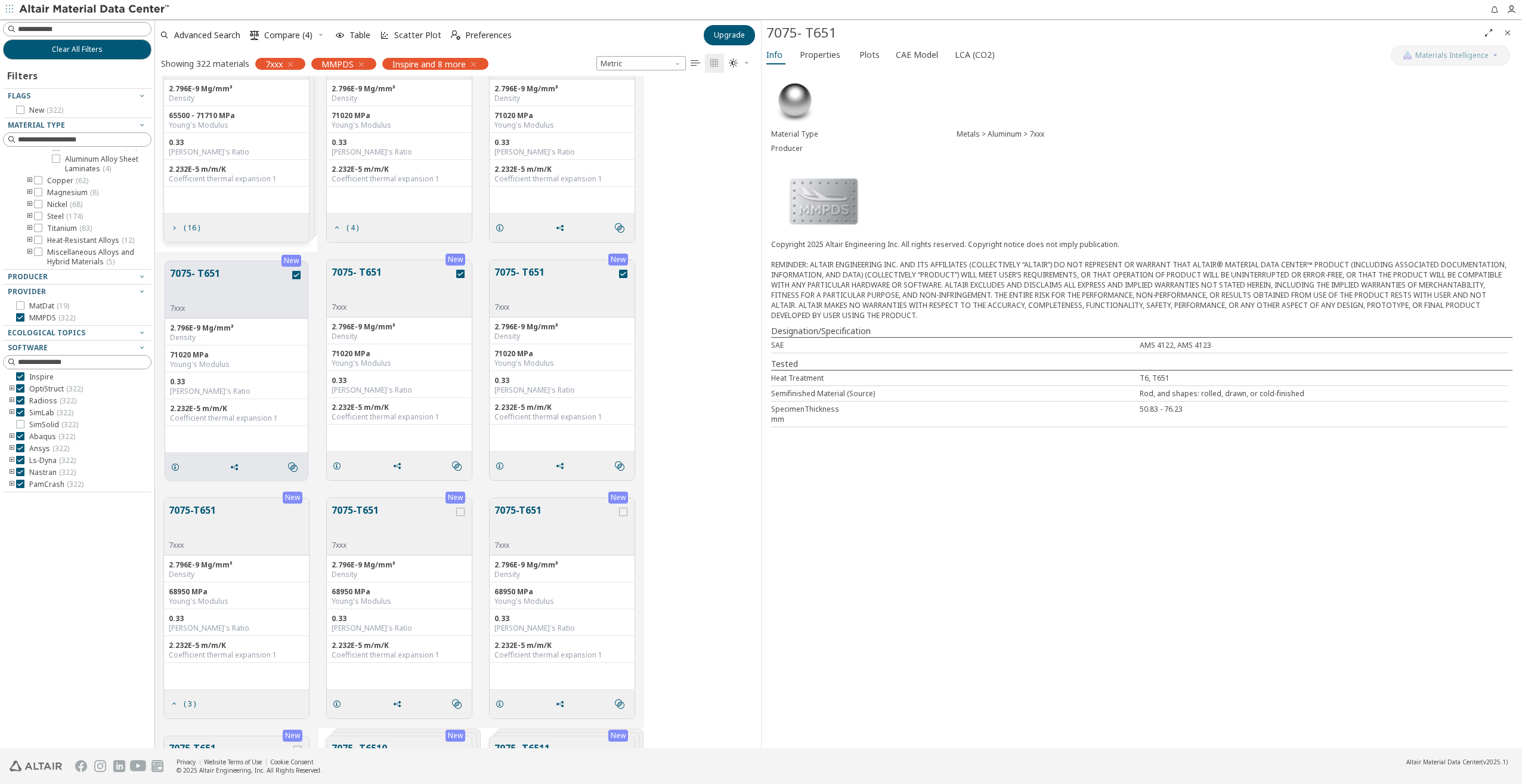
scroll to position [1491, 0]
click at [464, 513] on div "grid" at bounding box center [460, 511] width 8 height 8
click at [621, 510] on icon "grid" at bounding box center [623, 511] width 8 height 8
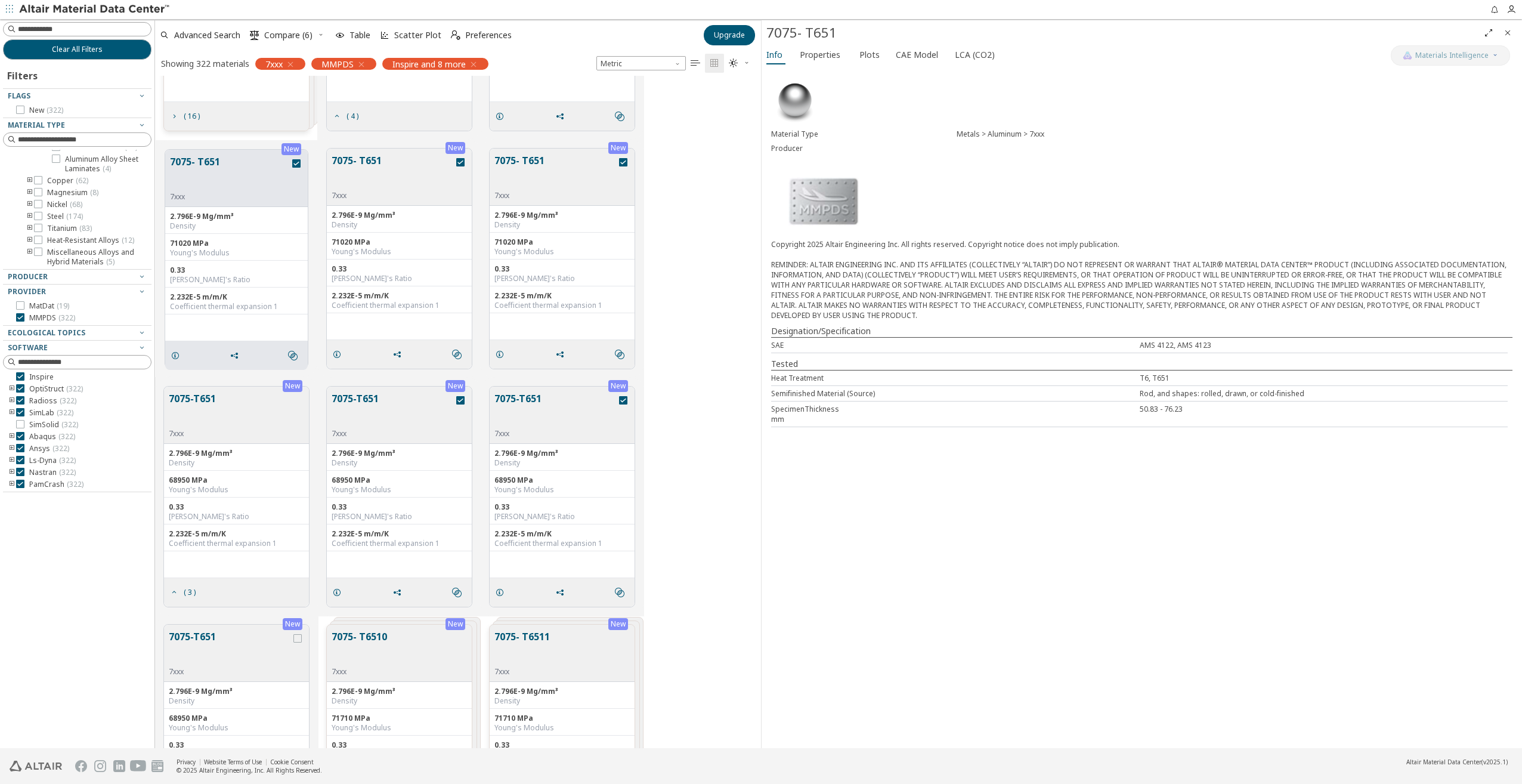
scroll to position [1610, 0]
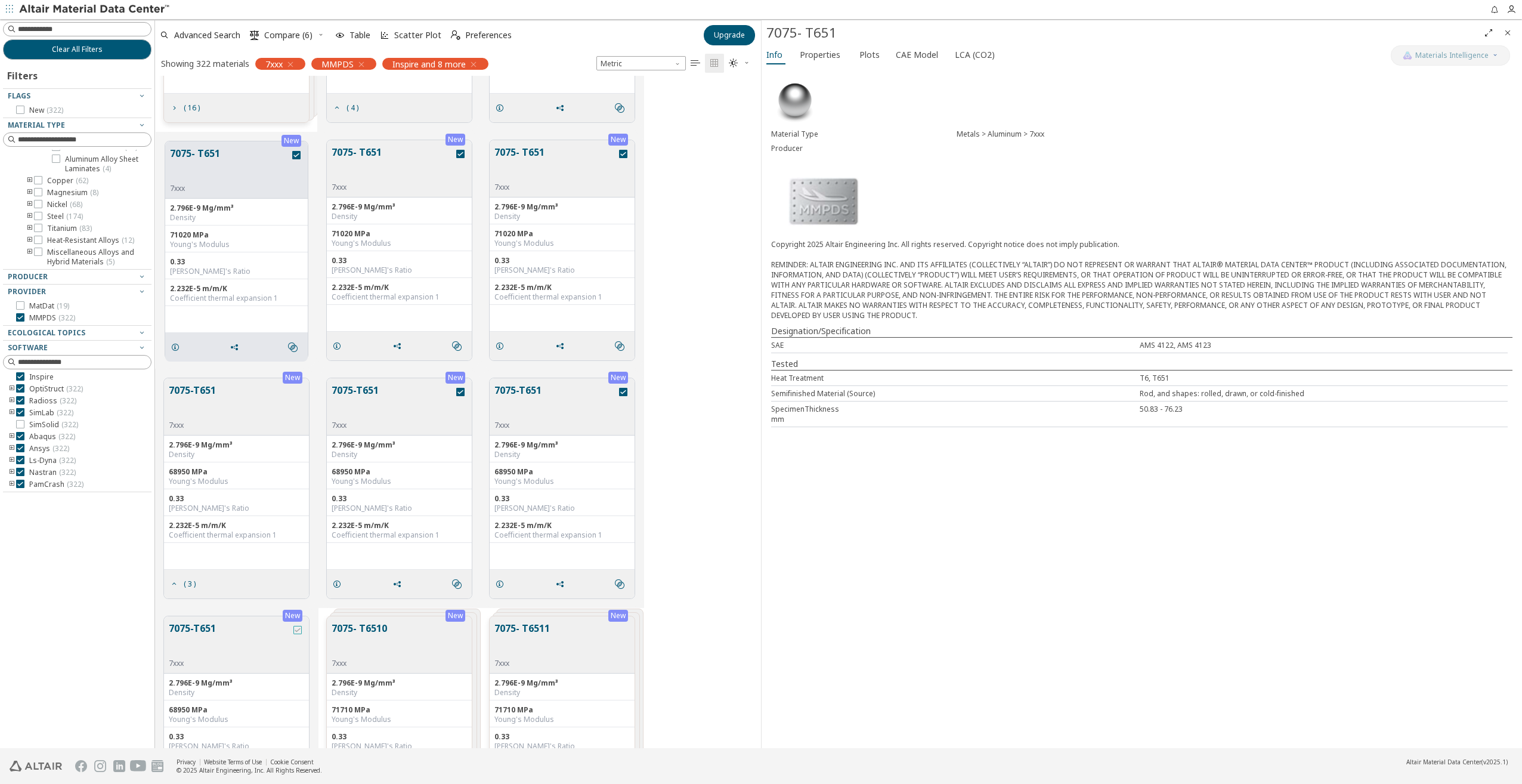
click at [295, 630] on icon "grid" at bounding box center [297, 630] width 8 height 8
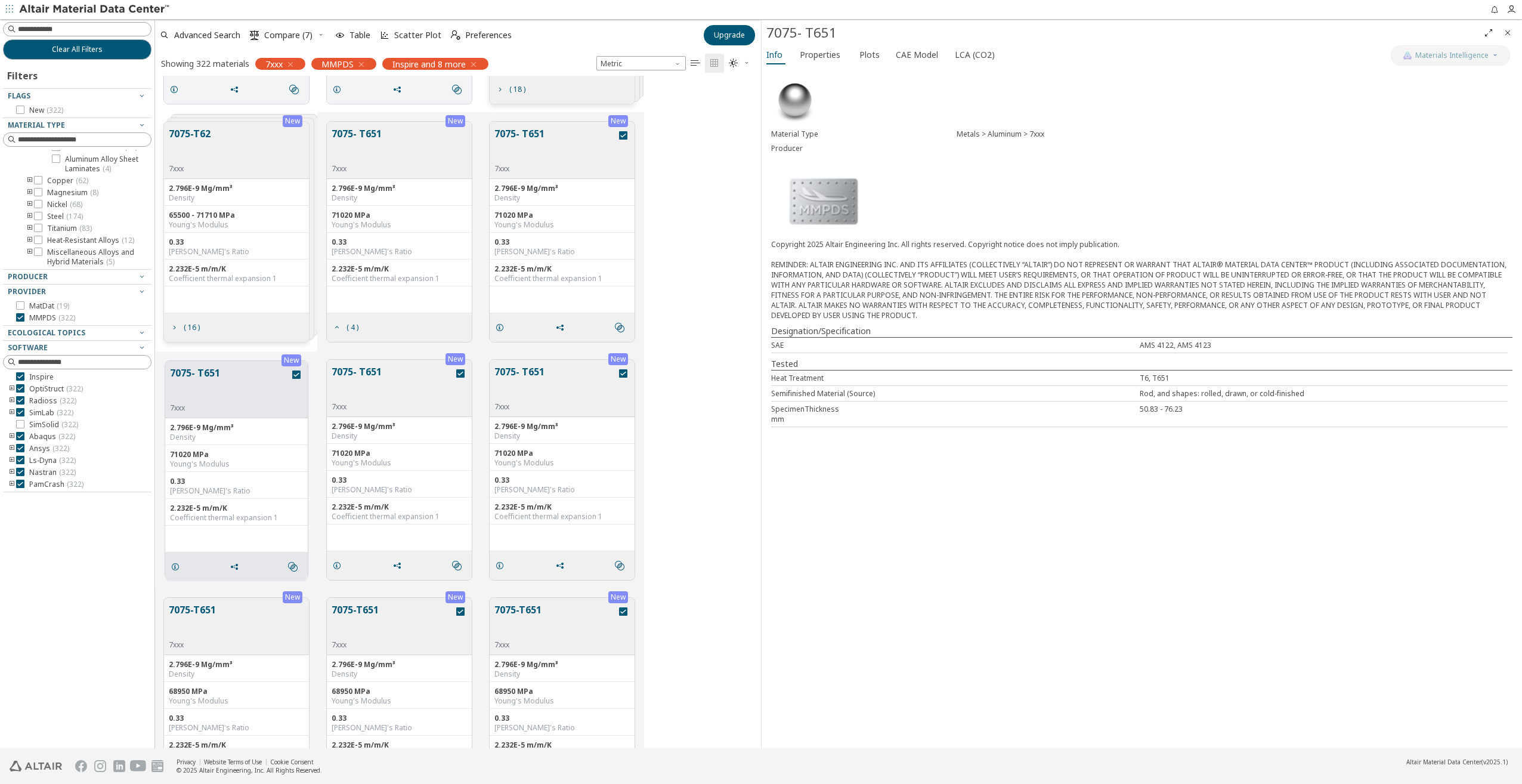
scroll to position [1372, 0]
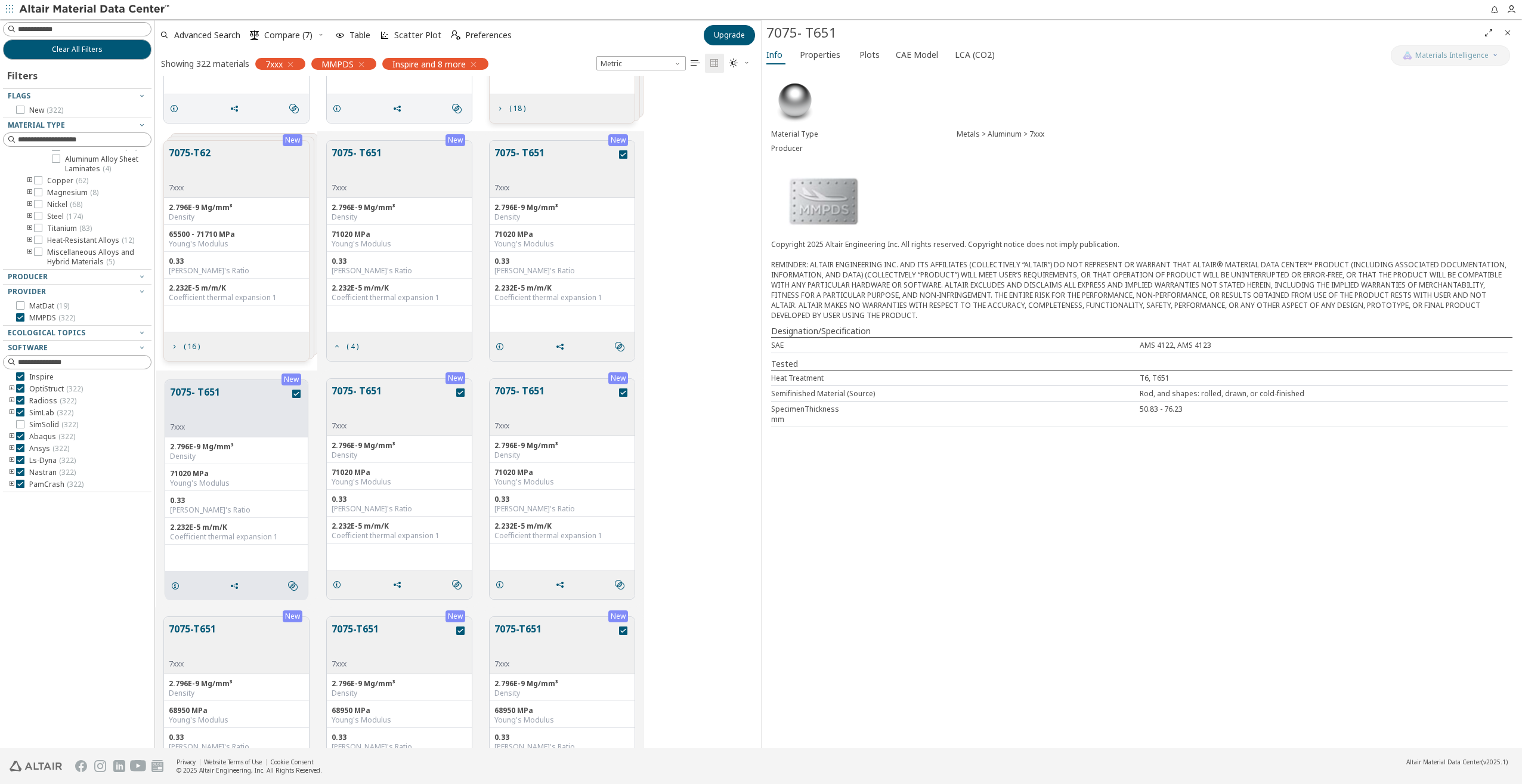
click at [746, 62] on icon "button" at bounding box center [747, 62] width 7 height 7
click at [752, 104] on span "Light Blue" at bounding box center [778, 102] width 96 height 19
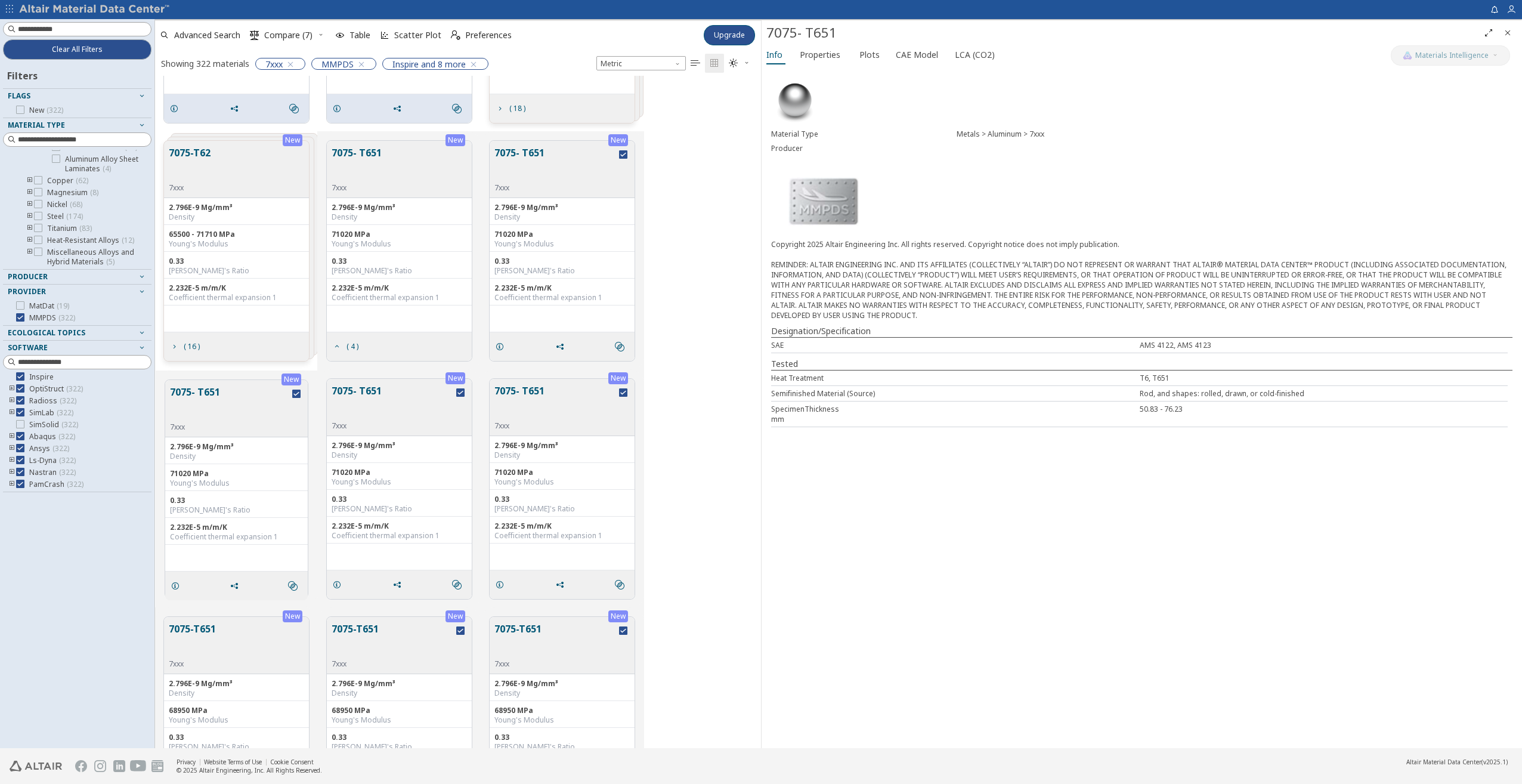
click at [756, 59] on div "Metric   " at bounding box center [676, 63] width 170 height 19
drag, startPoint x: 751, startPoint y: 61, endPoint x: 753, endPoint y: 69, distance: 8.2
click at [751, 61] on span "" at bounding box center [740, 63] width 26 height 19
click at [749, 123] on span "Dark" at bounding box center [778, 121] width 96 height 19
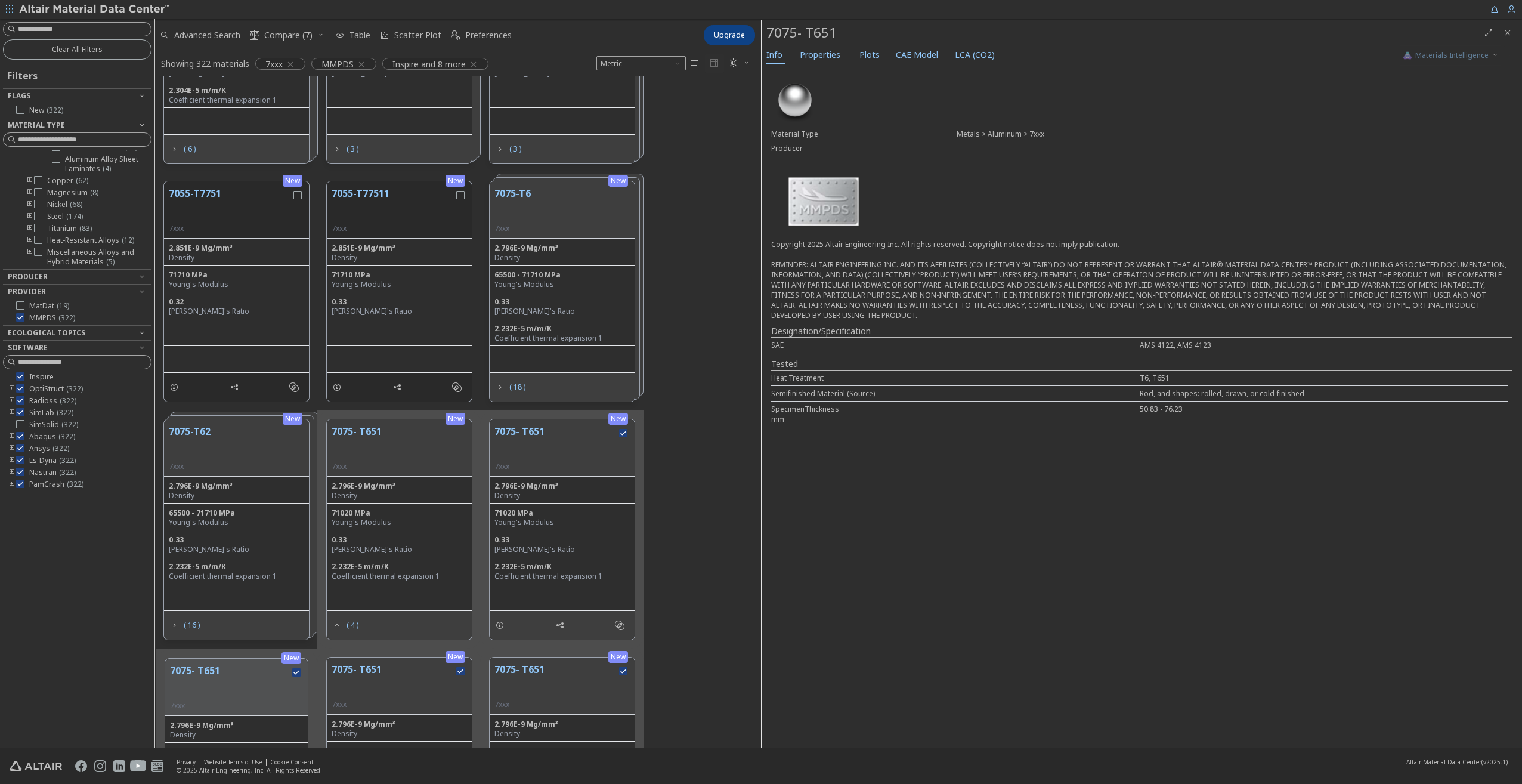
scroll to position [1074, 0]
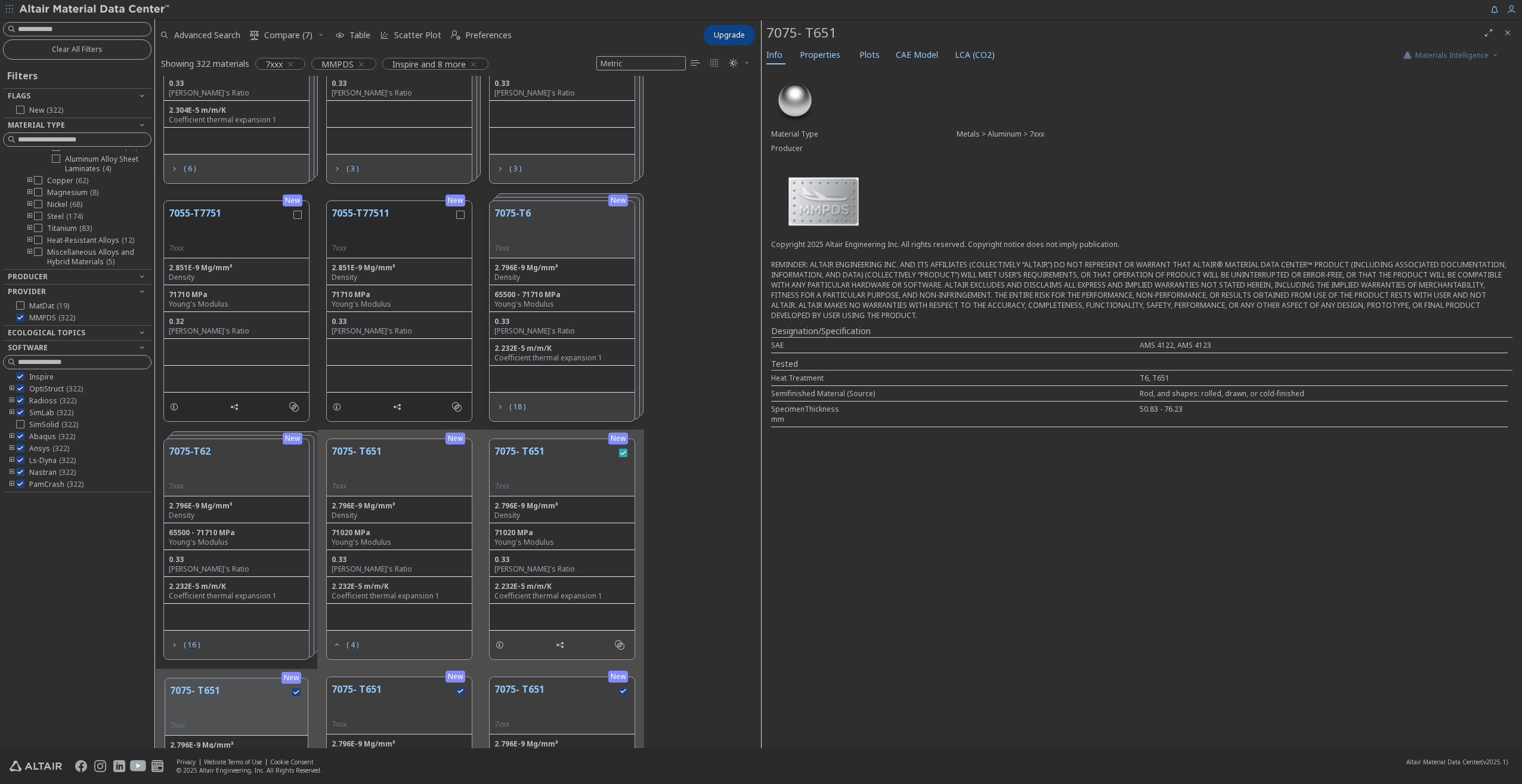
click at [623, 454] on icon "grid" at bounding box center [623, 453] width 8 height 8
click at [627, 457] on div "grid" at bounding box center [624, 467] width 13 height 47
click at [624, 451] on icon "grid" at bounding box center [623, 453] width 8 height 8
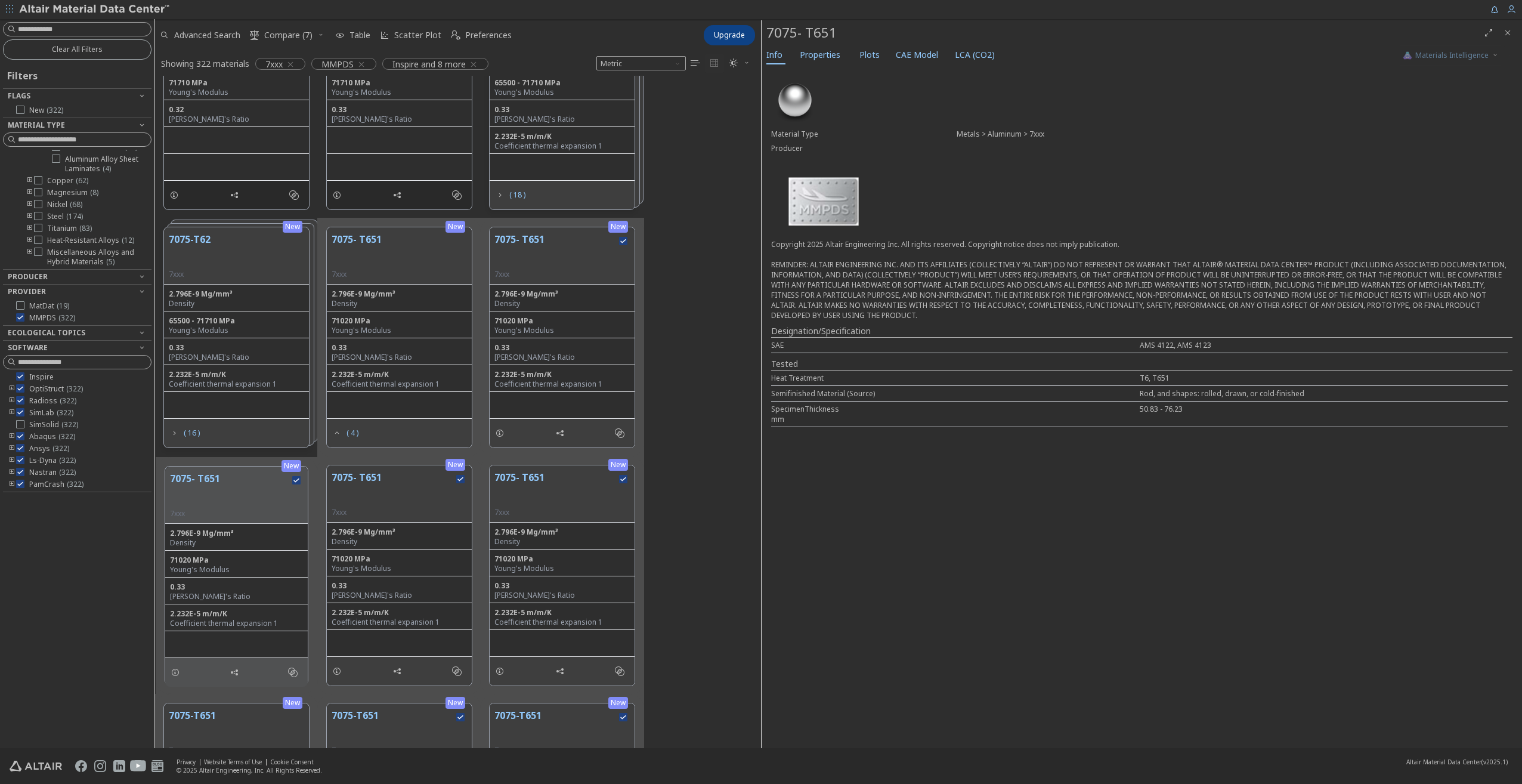
scroll to position [1372, 0]
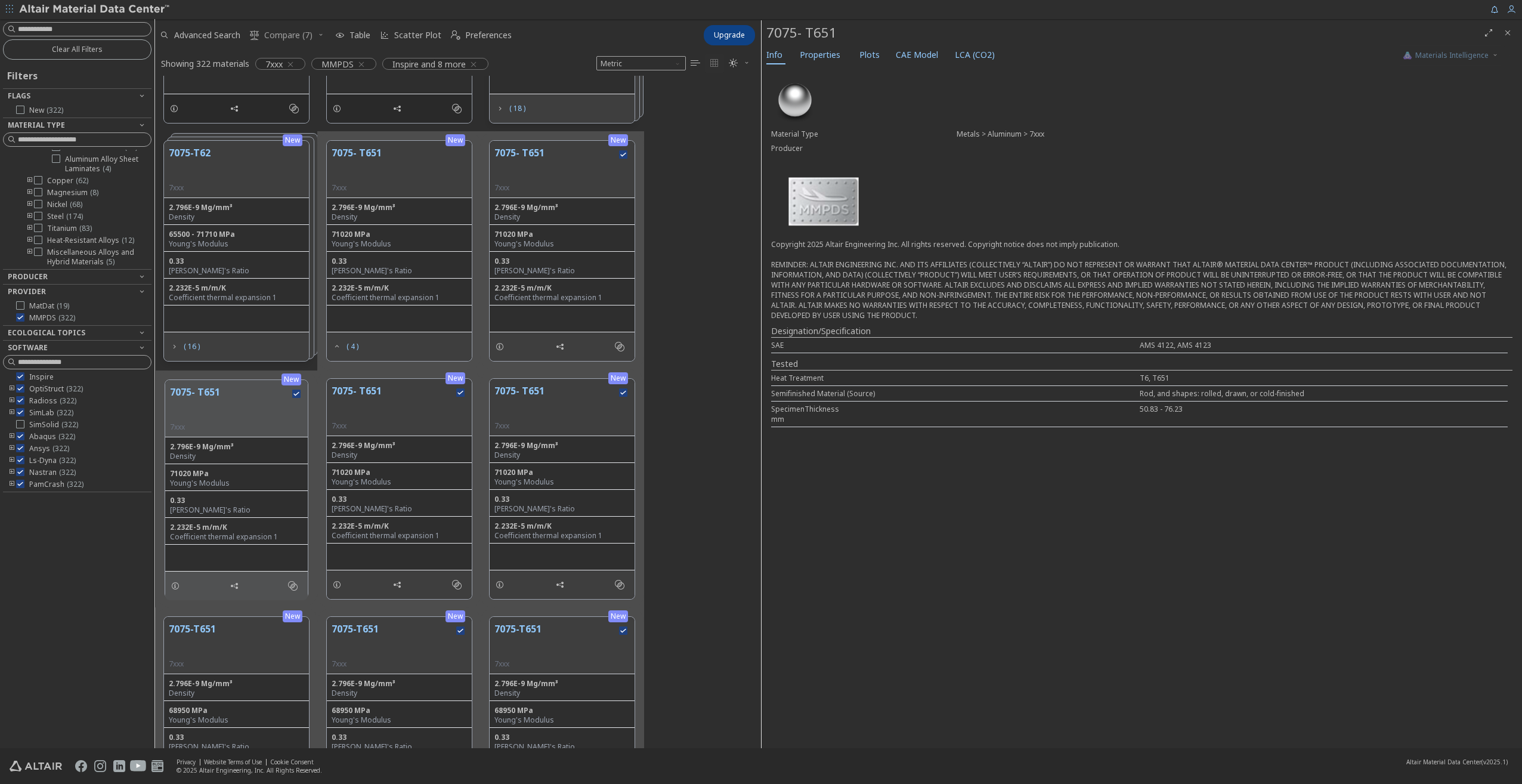
click at [282, 37] on span "Compare (7)" at bounding box center [288, 36] width 48 height 8
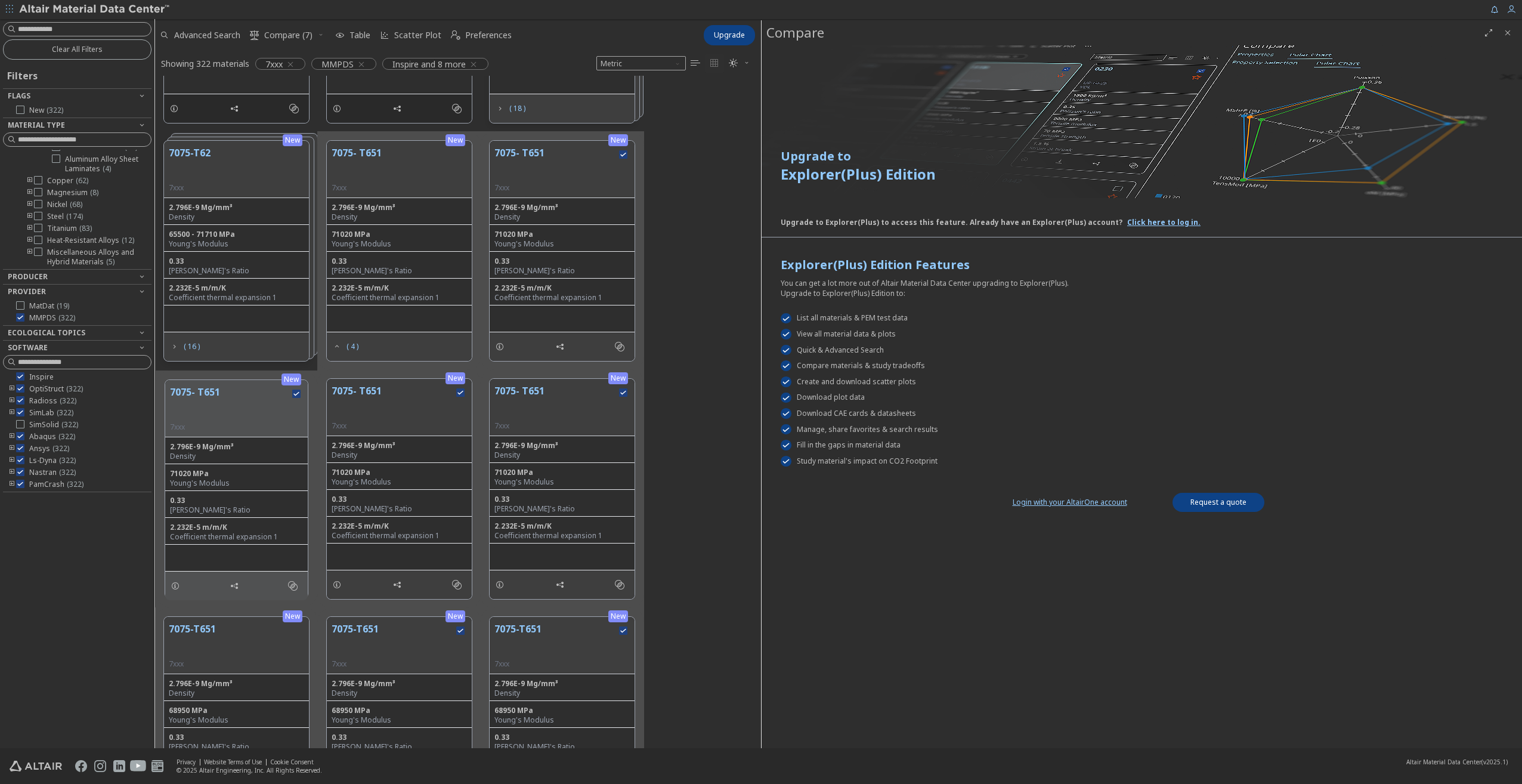
click at [321, 35] on icon "button" at bounding box center [321, 35] width 7 height 7
click at [979, 644] on div "Upgrade to Explorer(Plus) Edition Upgrade to Explorer(Plus) to access this feat…" at bounding box center [1142, 397] width 761 height 702
click at [1509, 8] on icon "button" at bounding box center [1512, 10] width 10 height 10
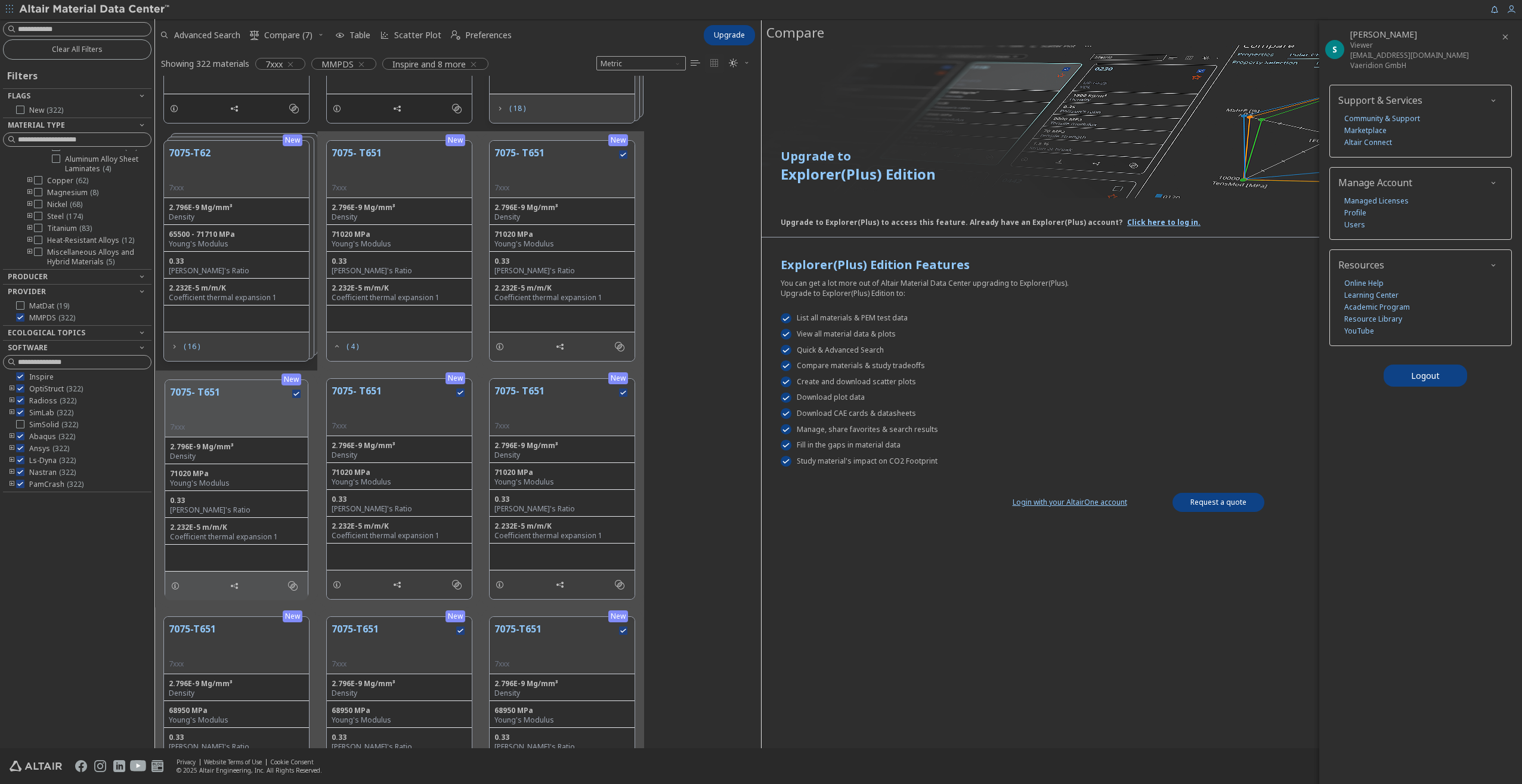
click at [1132, 625] on div "Upgrade to Explorer(Plus) Edition Upgrade to Explorer(Plus) to access this feat…" at bounding box center [1142, 397] width 761 height 702
click at [935, 542] on div "Upgrade to Explorer(Plus) Edition Upgrade to Explorer(Plus) to access this feat…" at bounding box center [1142, 397] width 761 height 702
click at [1229, 501] on link "Request a quote" at bounding box center [1218, 501] width 92 height 19
click at [1220, 501] on link "Request a quote" at bounding box center [1218, 501] width 92 height 19
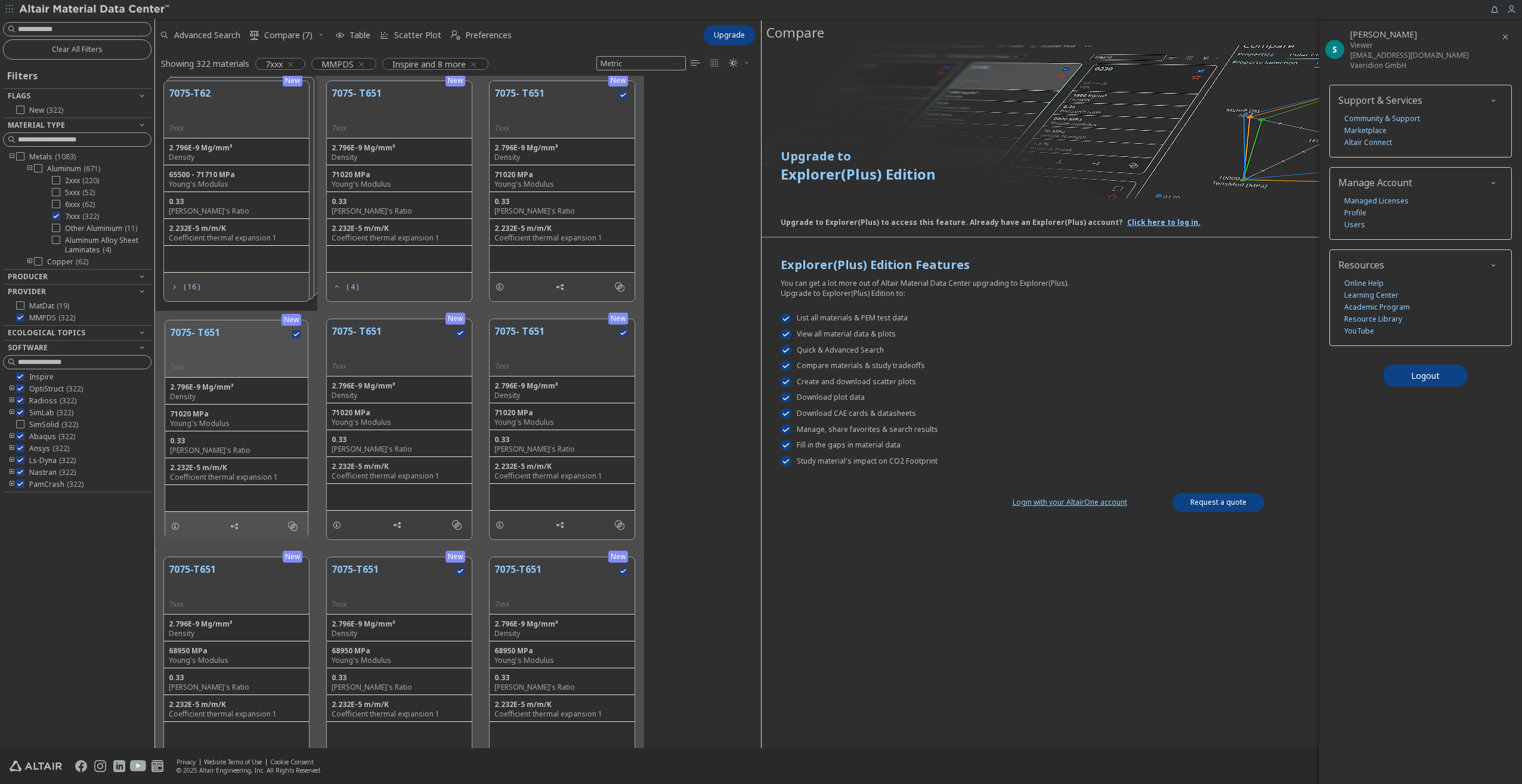
click at [56, 217] on icon at bounding box center [56, 216] width 8 height 8
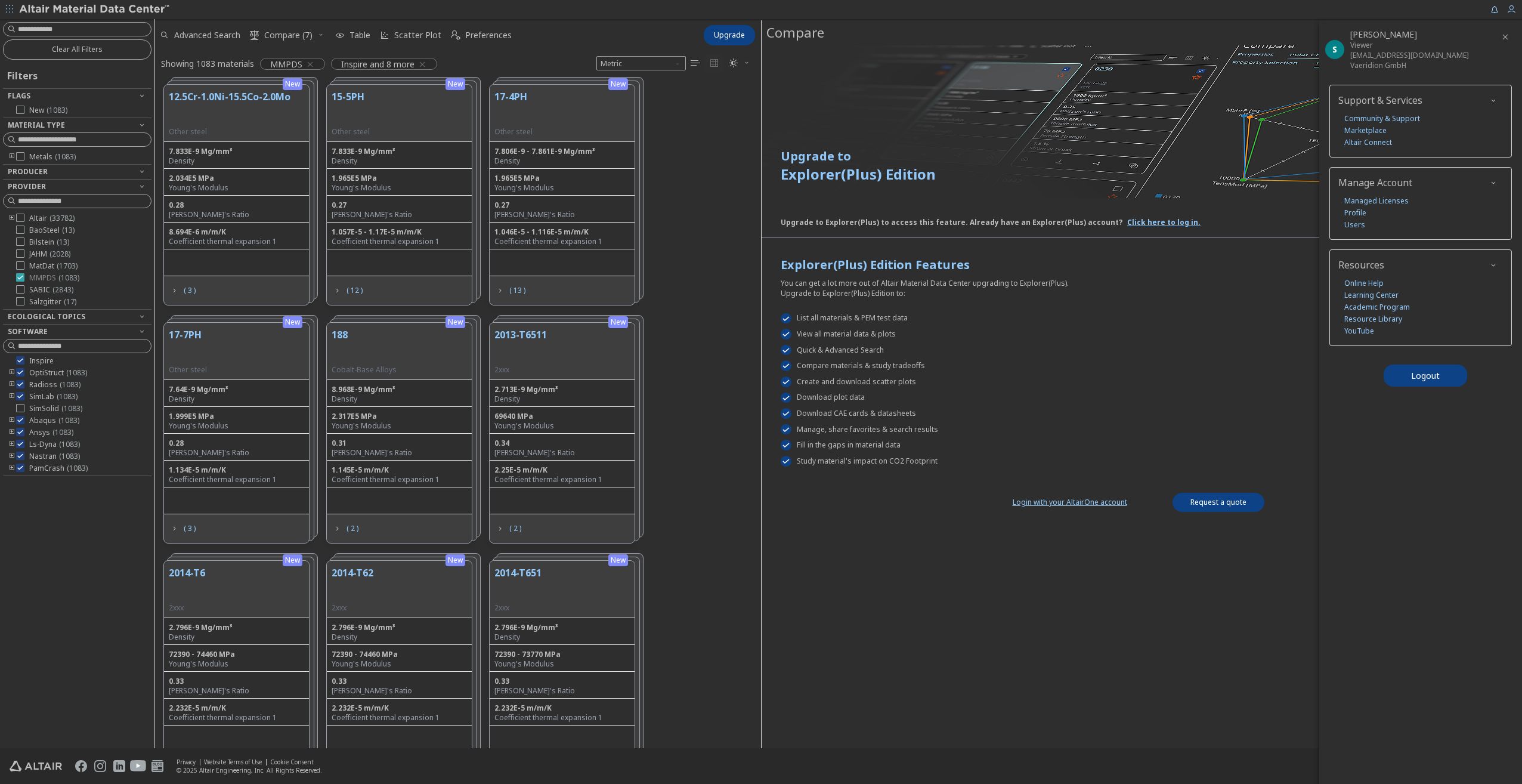
click at [23, 277] on icon at bounding box center [20, 278] width 8 height 8
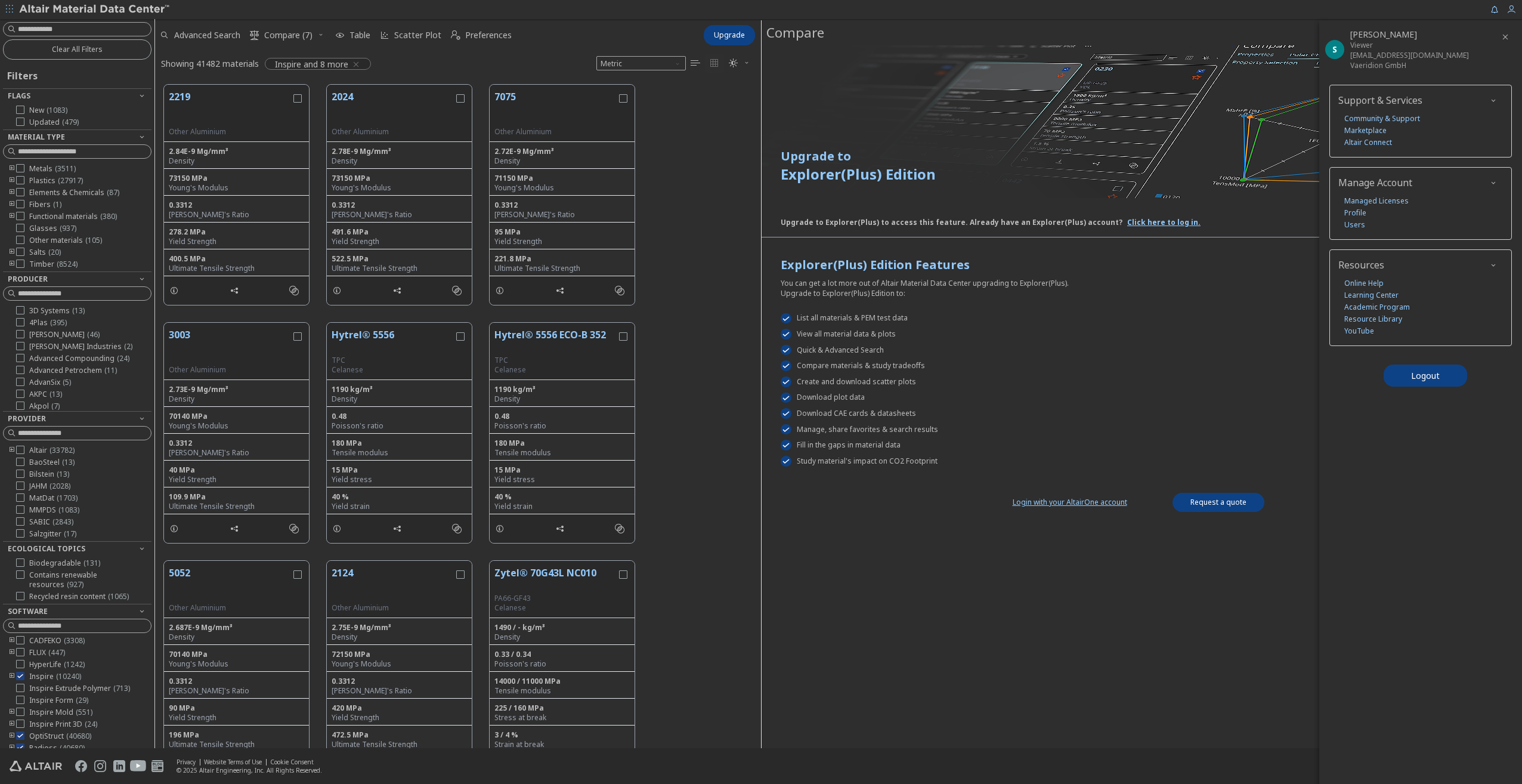
click at [8, 178] on icon "toogle group" at bounding box center [12, 181] width 8 height 10
click at [29, 192] on icon "toogle group" at bounding box center [30, 192] width 8 height 10
click at [31, 190] on icon "toogle group" at bounding box center [30, 192] width 8 height 10
click at [9, 439] on icon "toogle group" at bounding box center [12, 440] width 8 height 10
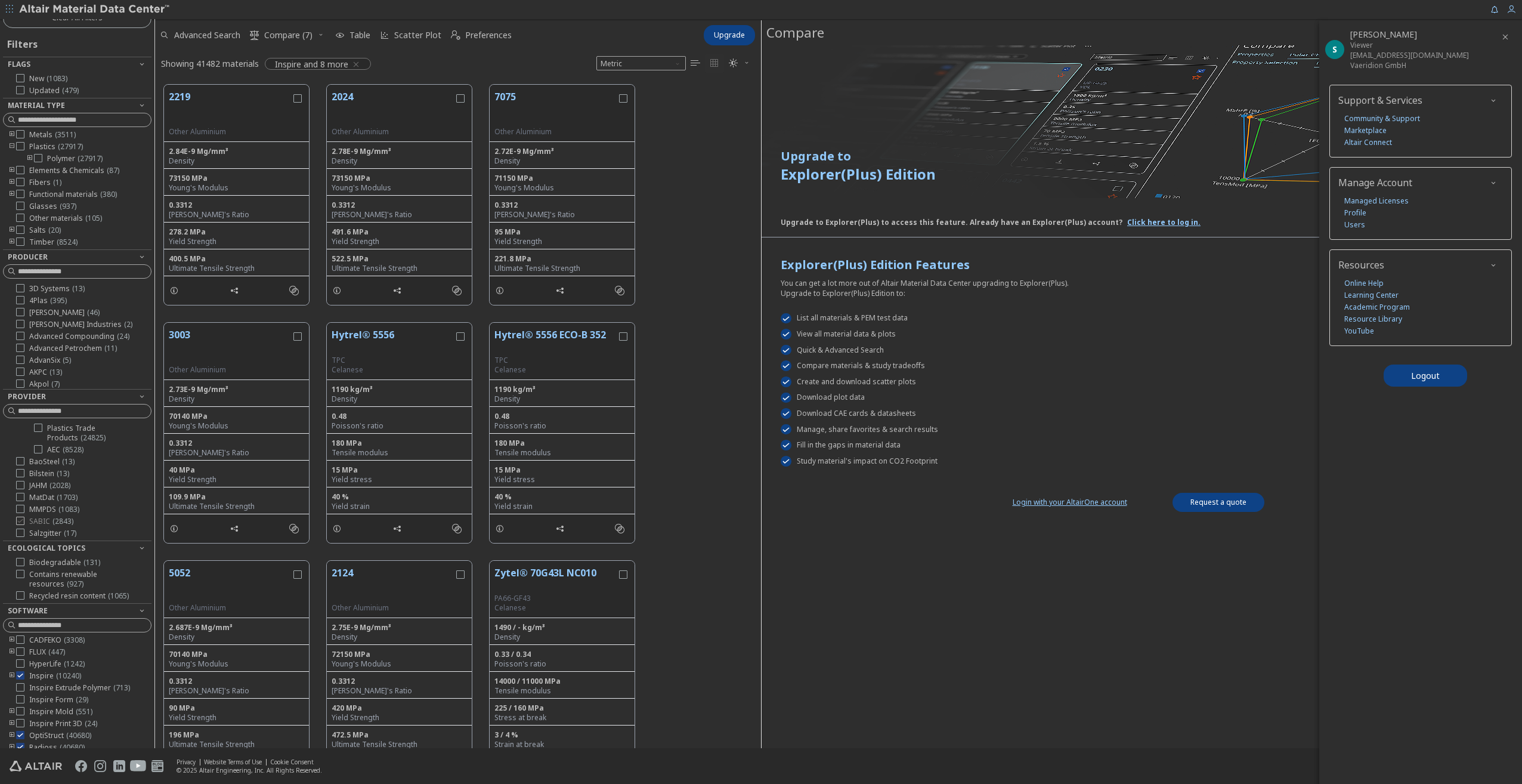
scroll to position [42, 0]
click at [22, 511] on icon at bounding box center [20, 511] width 8 height 8
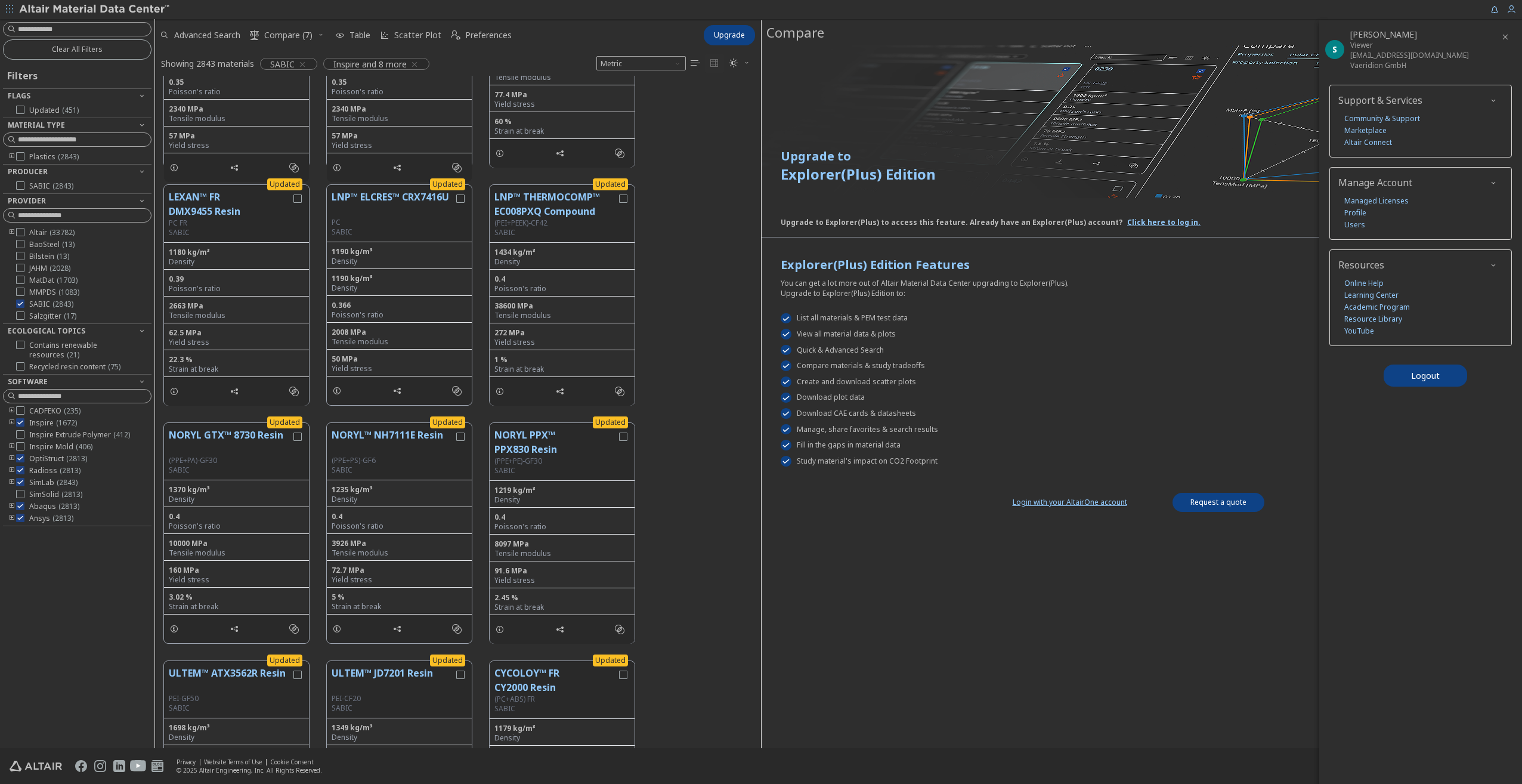
scroll to position [5785, 0]
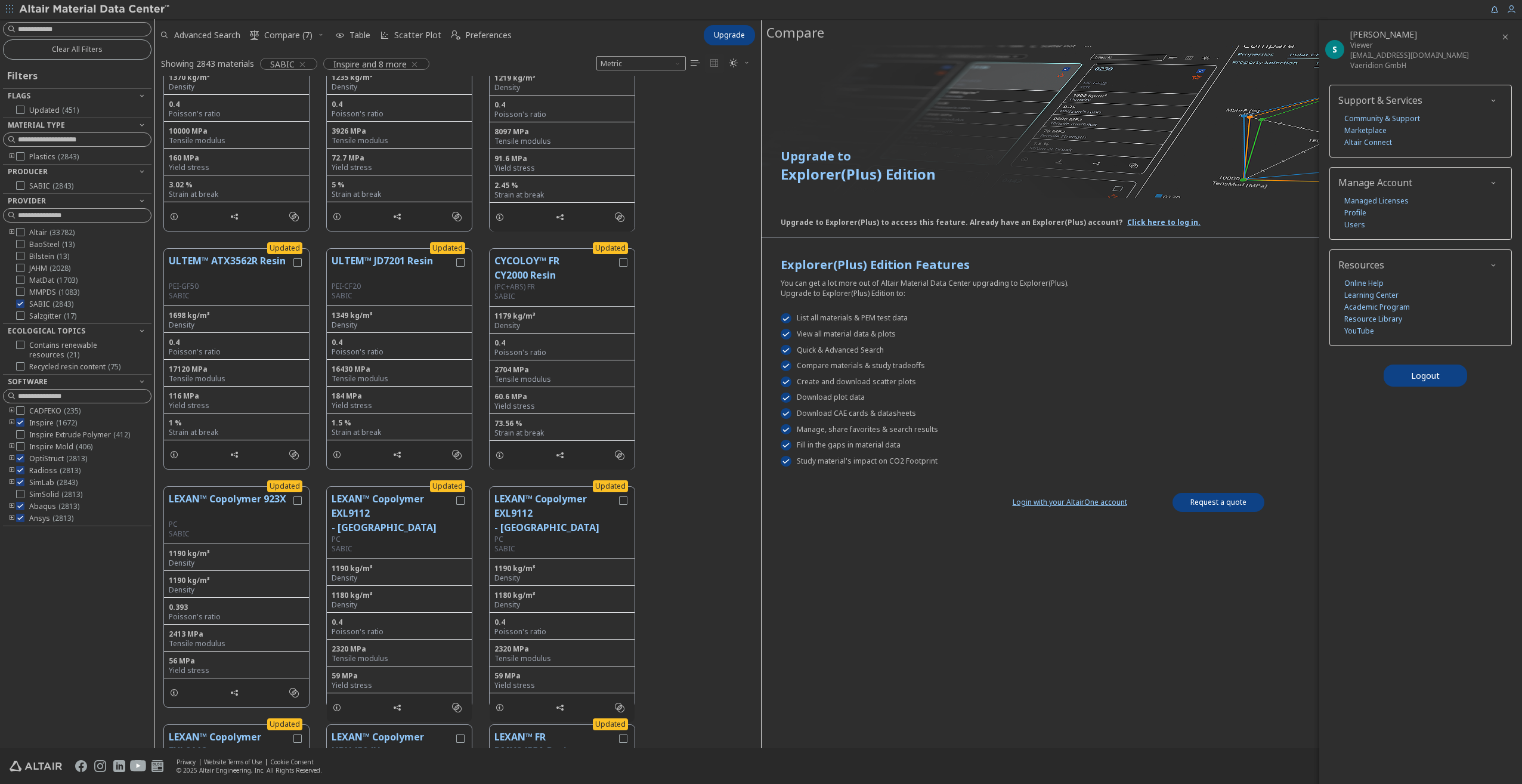
click at [12, 304] on div at bounding box center [12, 304] width 8 height 10
click at [17, 304] on icon at bounding box center [20, 303] width 8 height 8
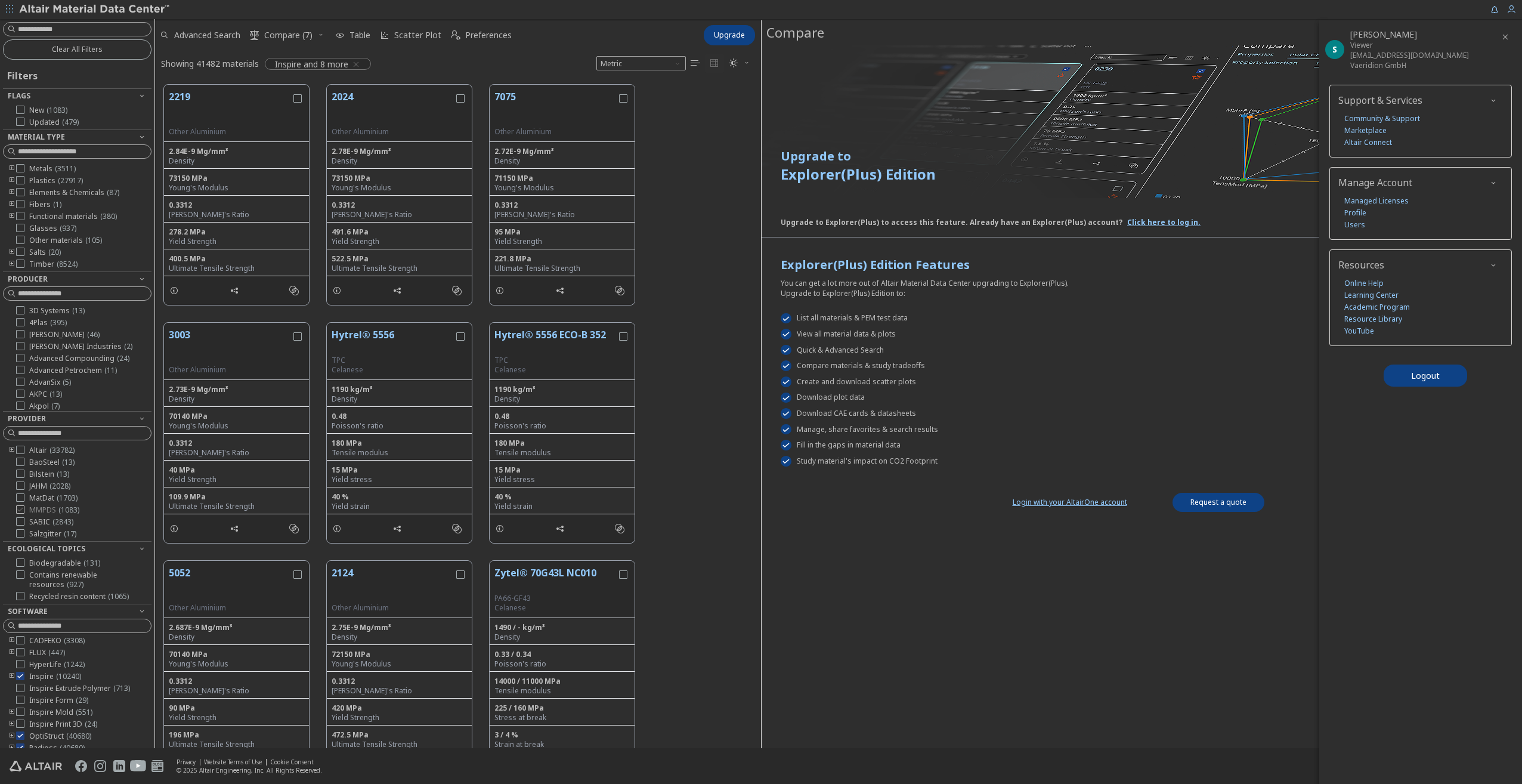
click at [19, 510] on icon at bounding box center [20, 510] width 8 height 8
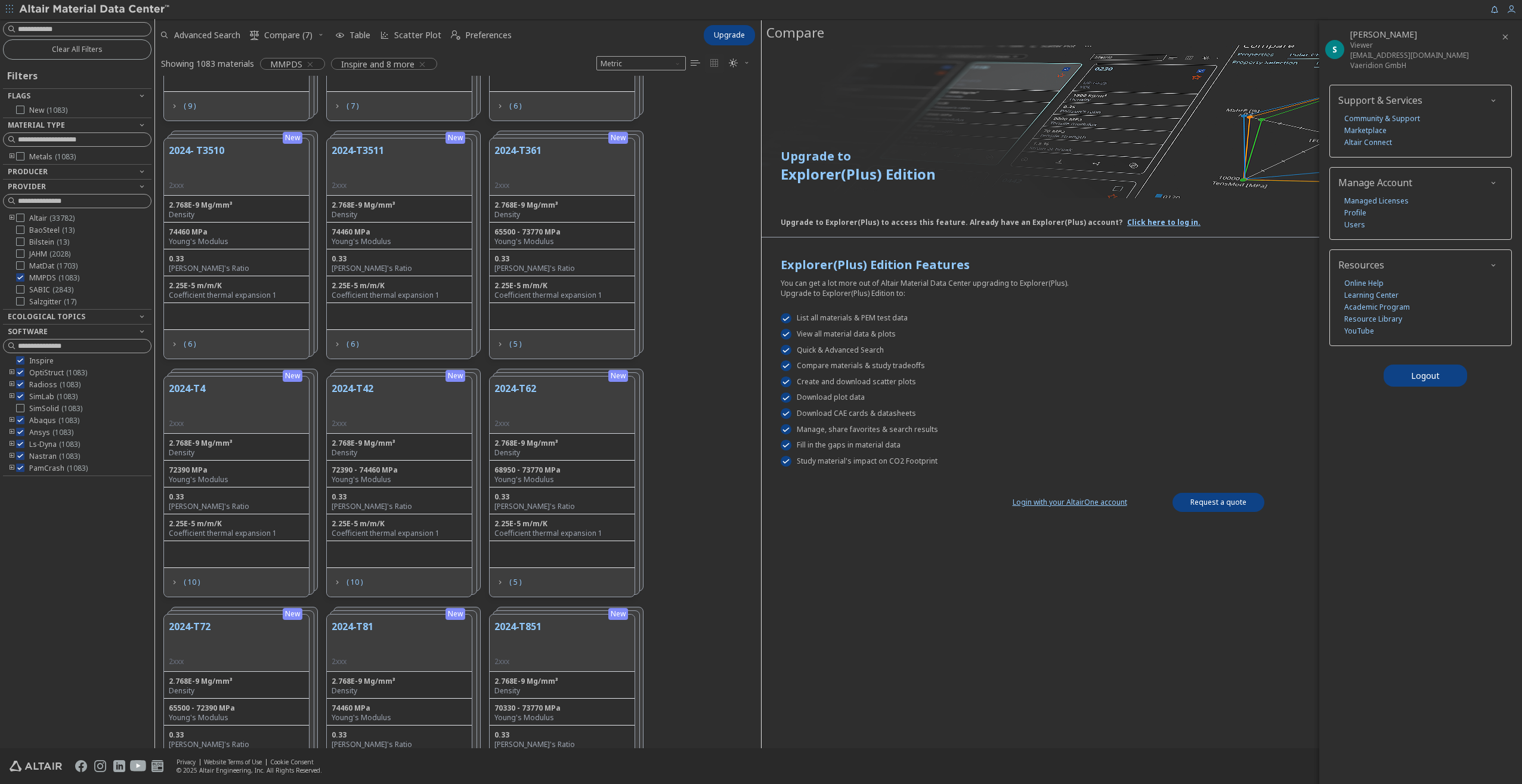
scroll to position [1312, 0]
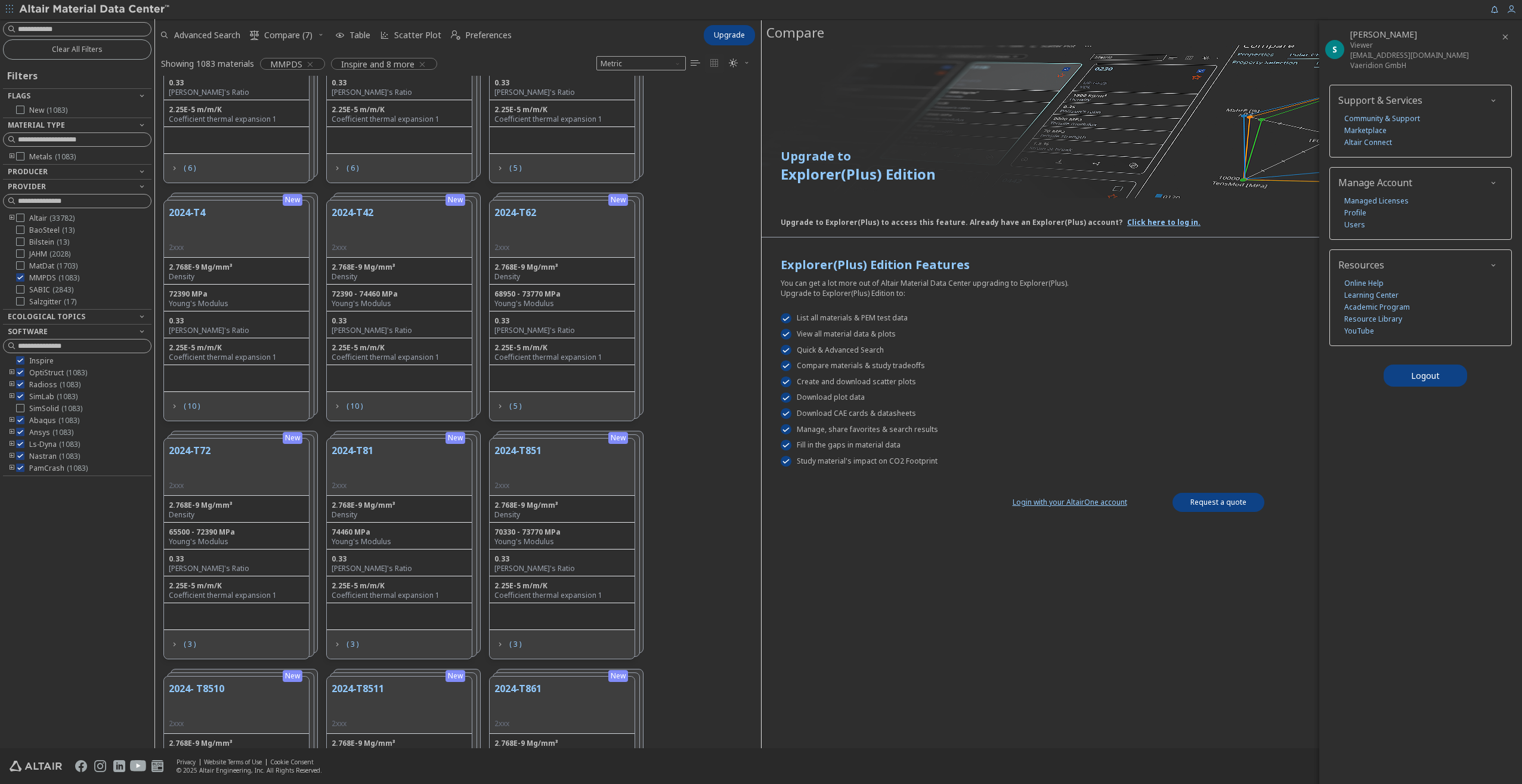
click at [14, 156] on icon "toogle group" at bounding box center [12, 157] width 8 height 10
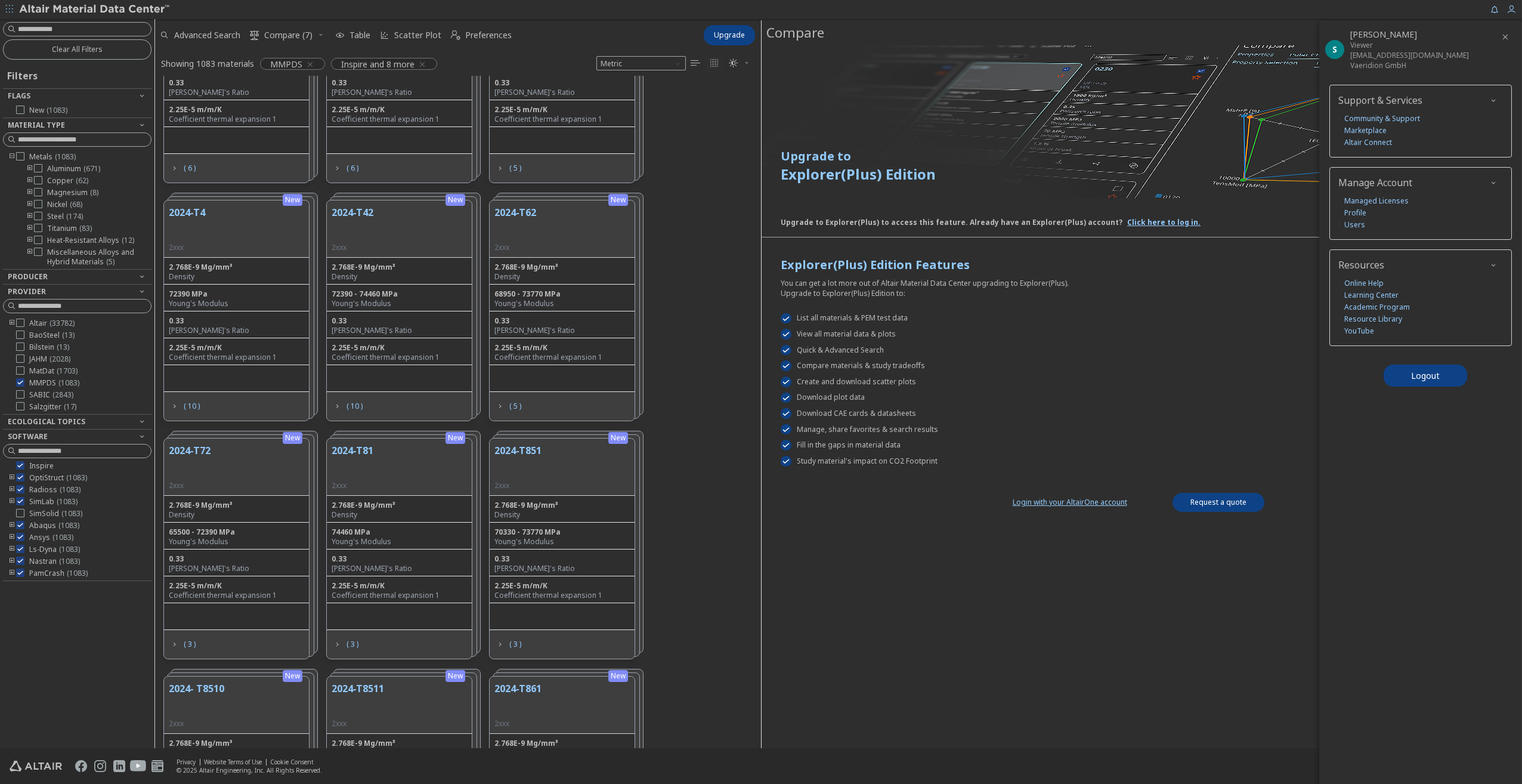
click at [26, 170] on icon "toogle group" at bounding box center [30, 169] width 8 height 10
click at [55, 216] on icon at bounding box center [56, 216] width 8 height 8
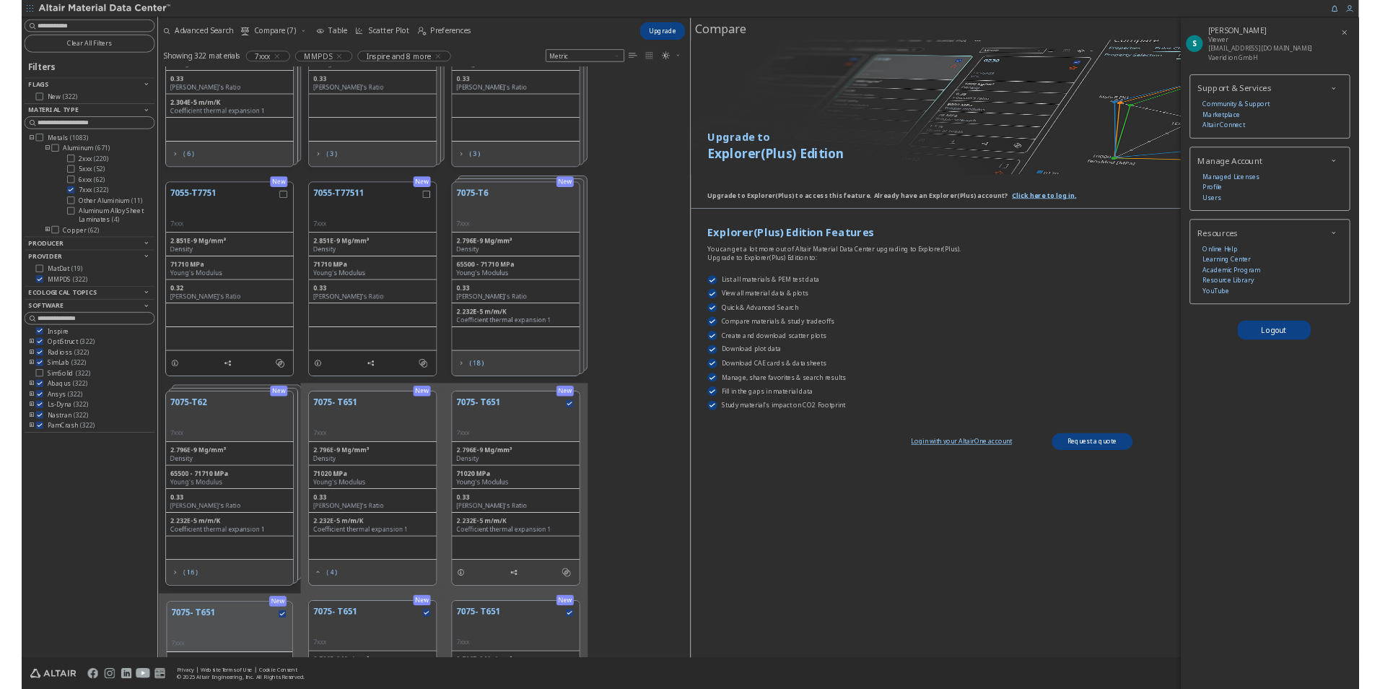
scroll to position [1661, 0]
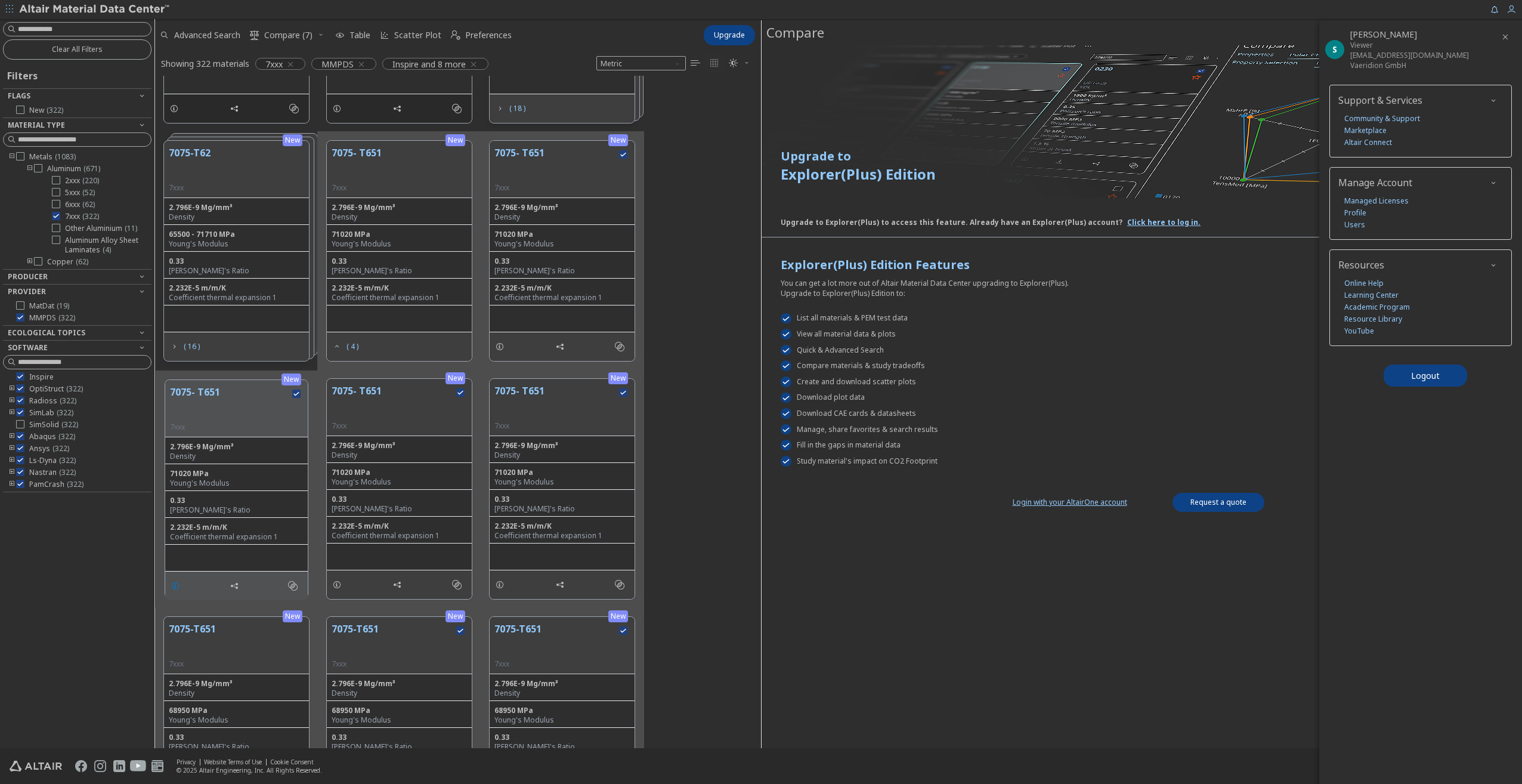
click at [176, 589] on icon "grid" at bounding box center [175, 586] width 10 height 10
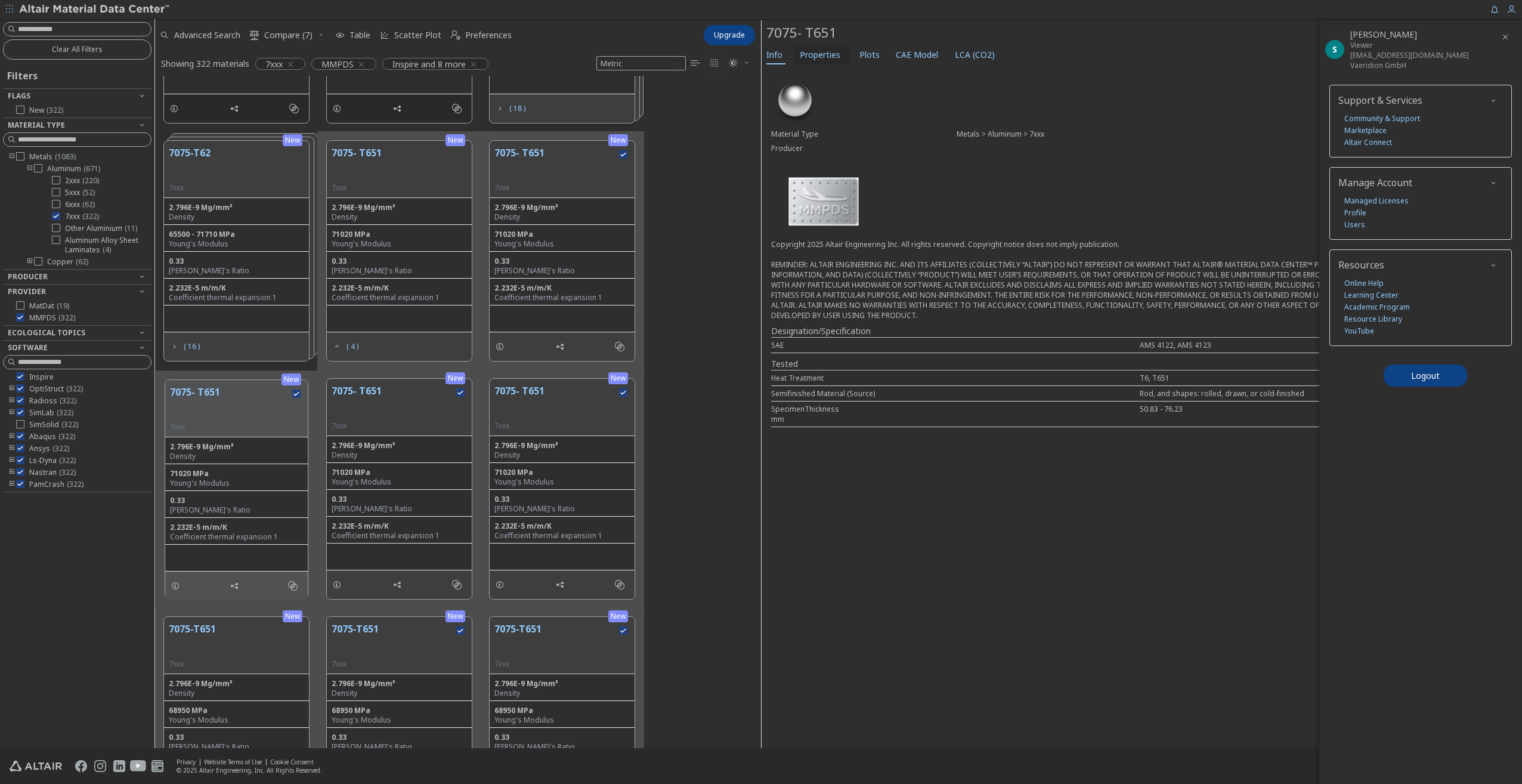
click at [815, 48] on span "Properties" at bounding box center [820, 55] width 40 height 19
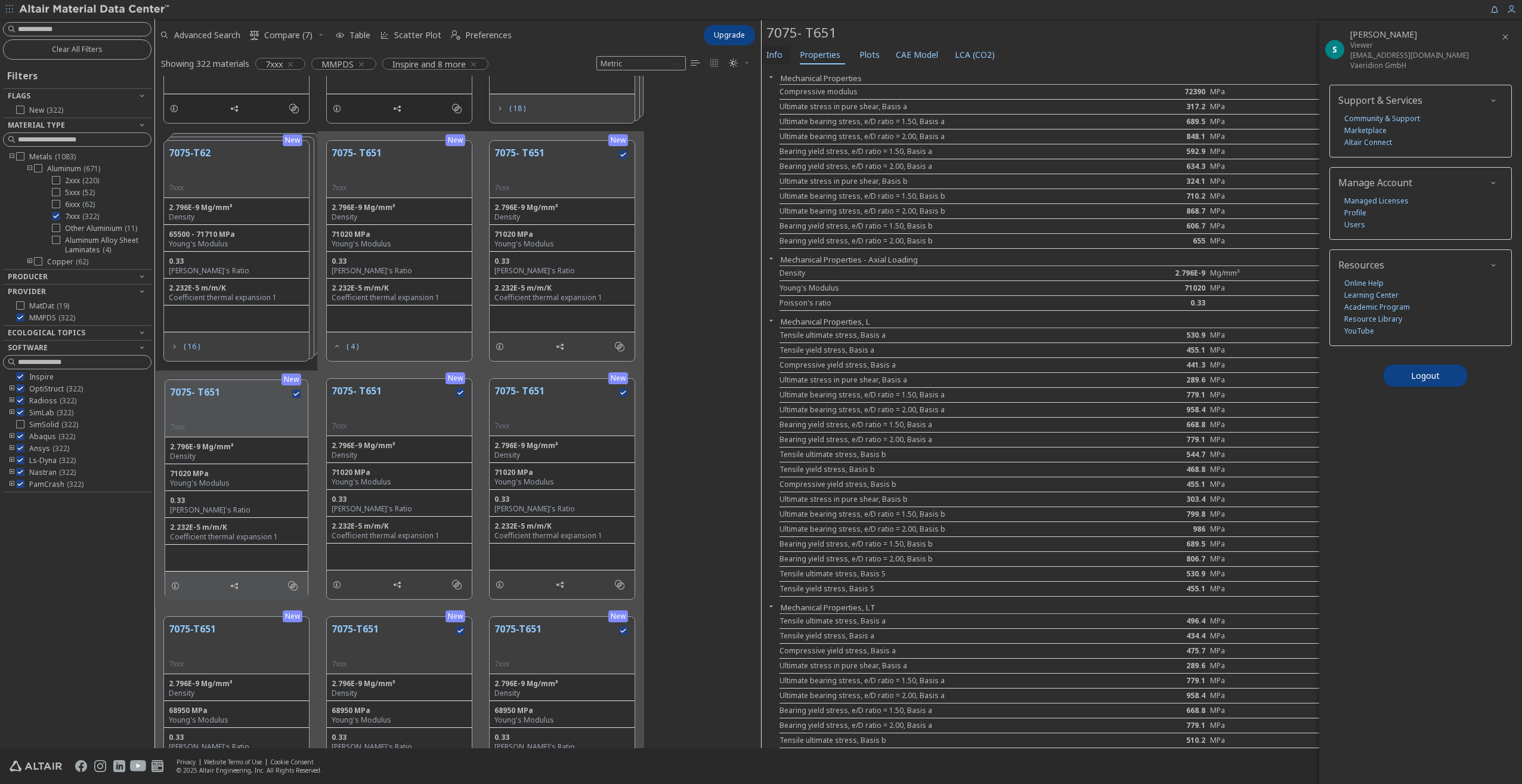
click at [776, 58] on span "Info" at bounding box center [774, 55] width 16 height 19
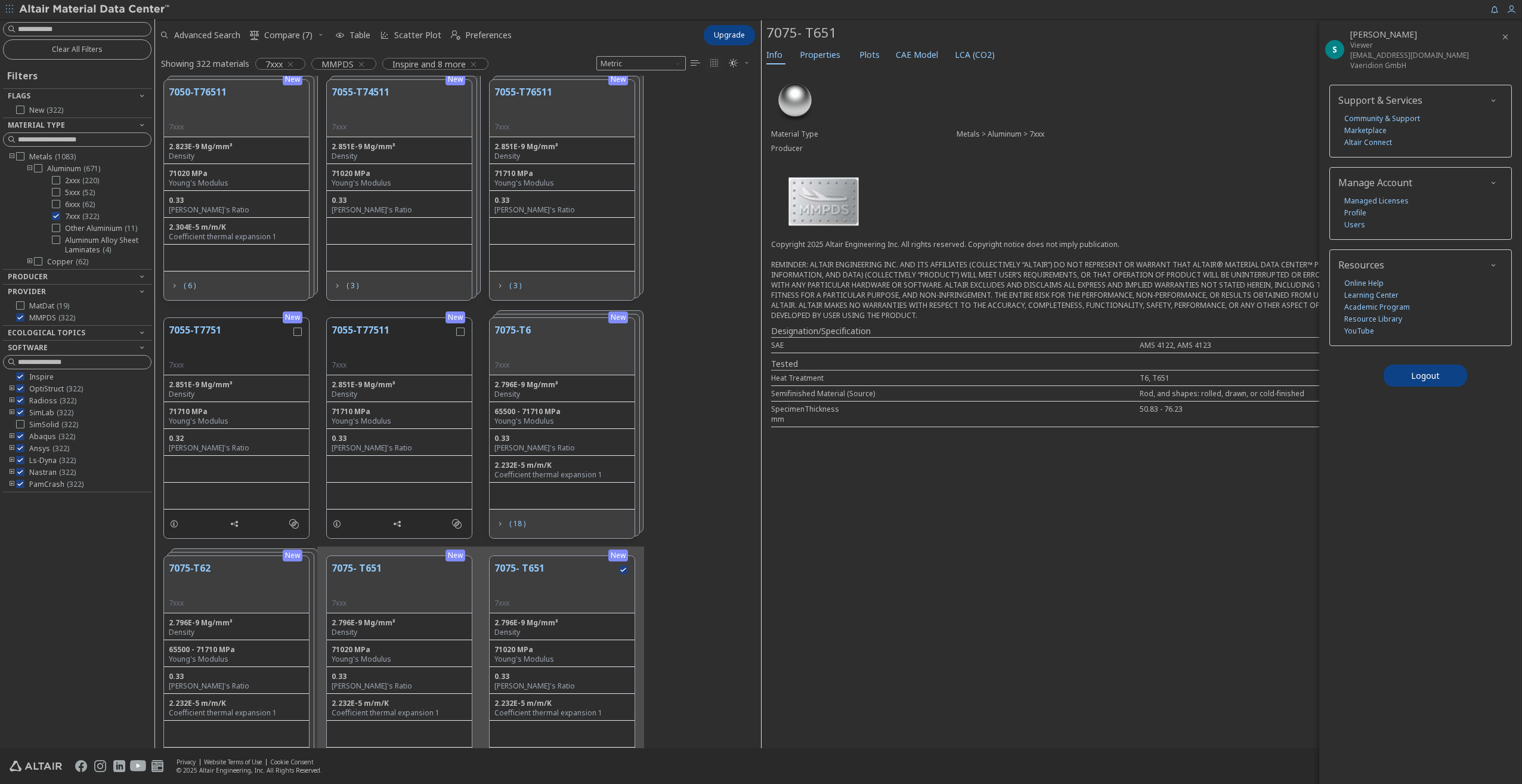
scroll to position [954, 0]
